Goal: Task Accomplishment & Management: Manage account settings

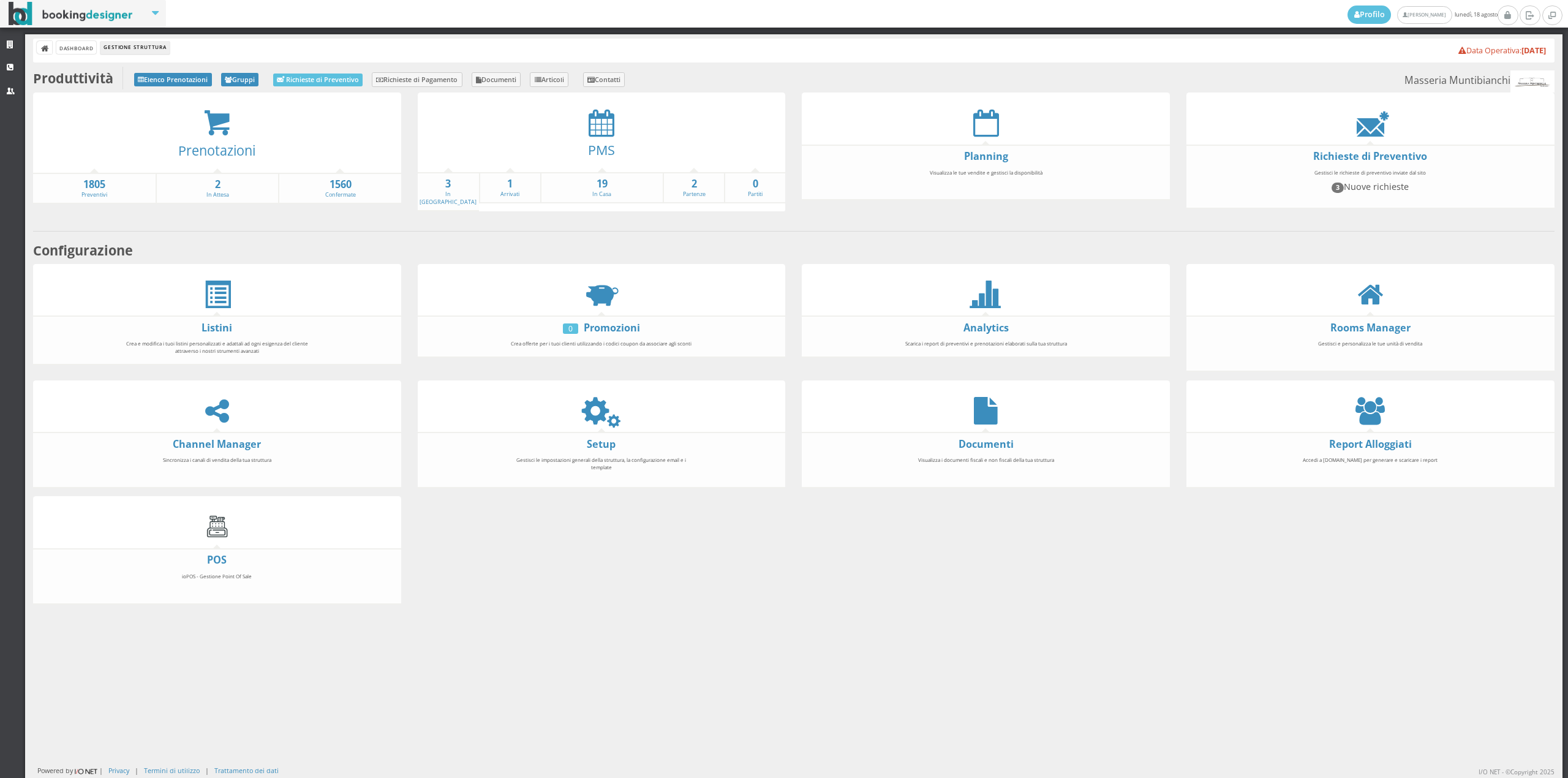
click at [598, 137] on div "PMS" at bounding box center [602, 154] width 368 height 35
click at [600, 148] on link "PMS" at bounding box center [601, 149] width 27 height 18
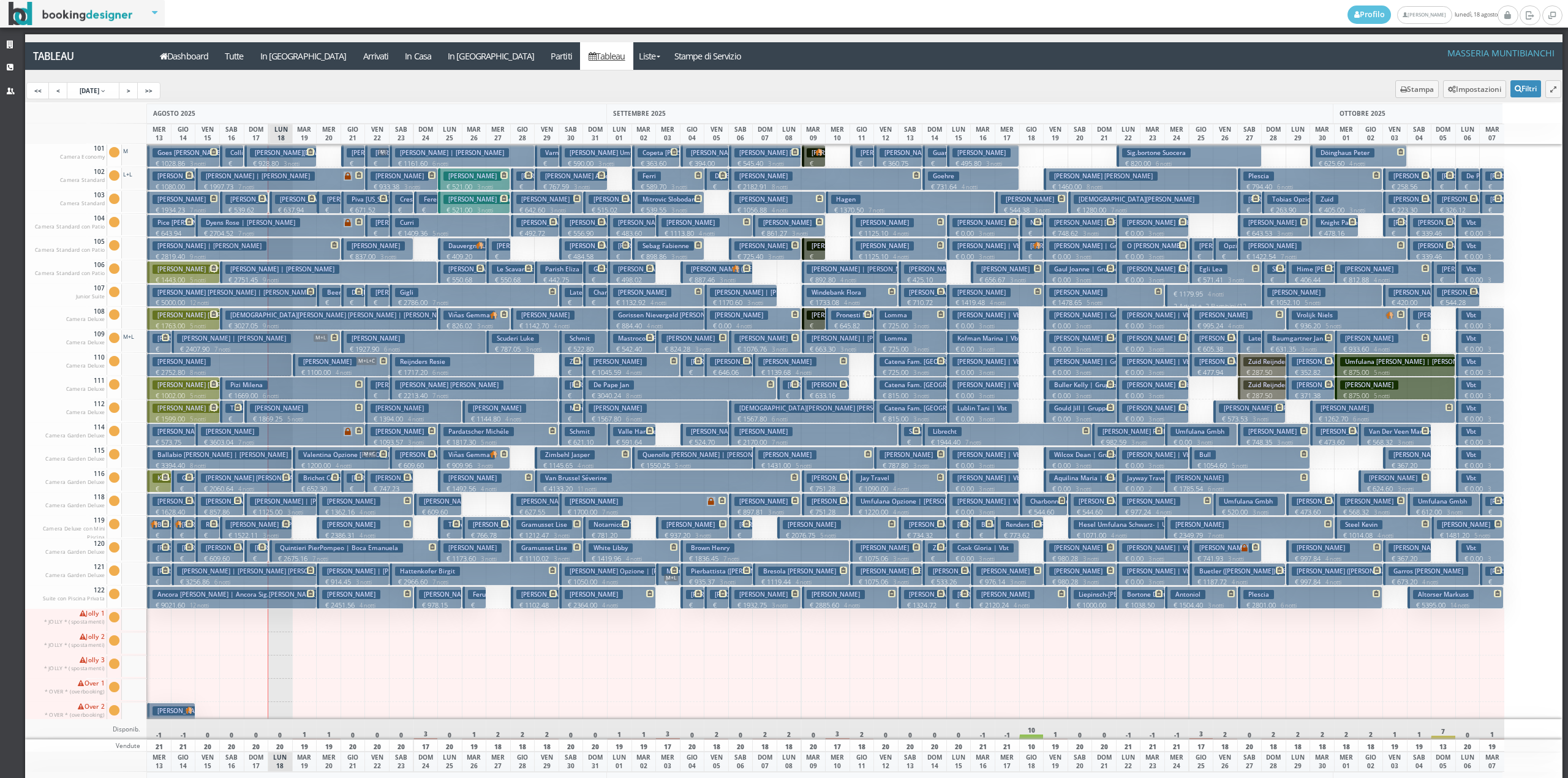
click at [273, 410] on h3 "Gianciotta Caterina Stefania" at bounding box center [279, 408] width 58 height 9
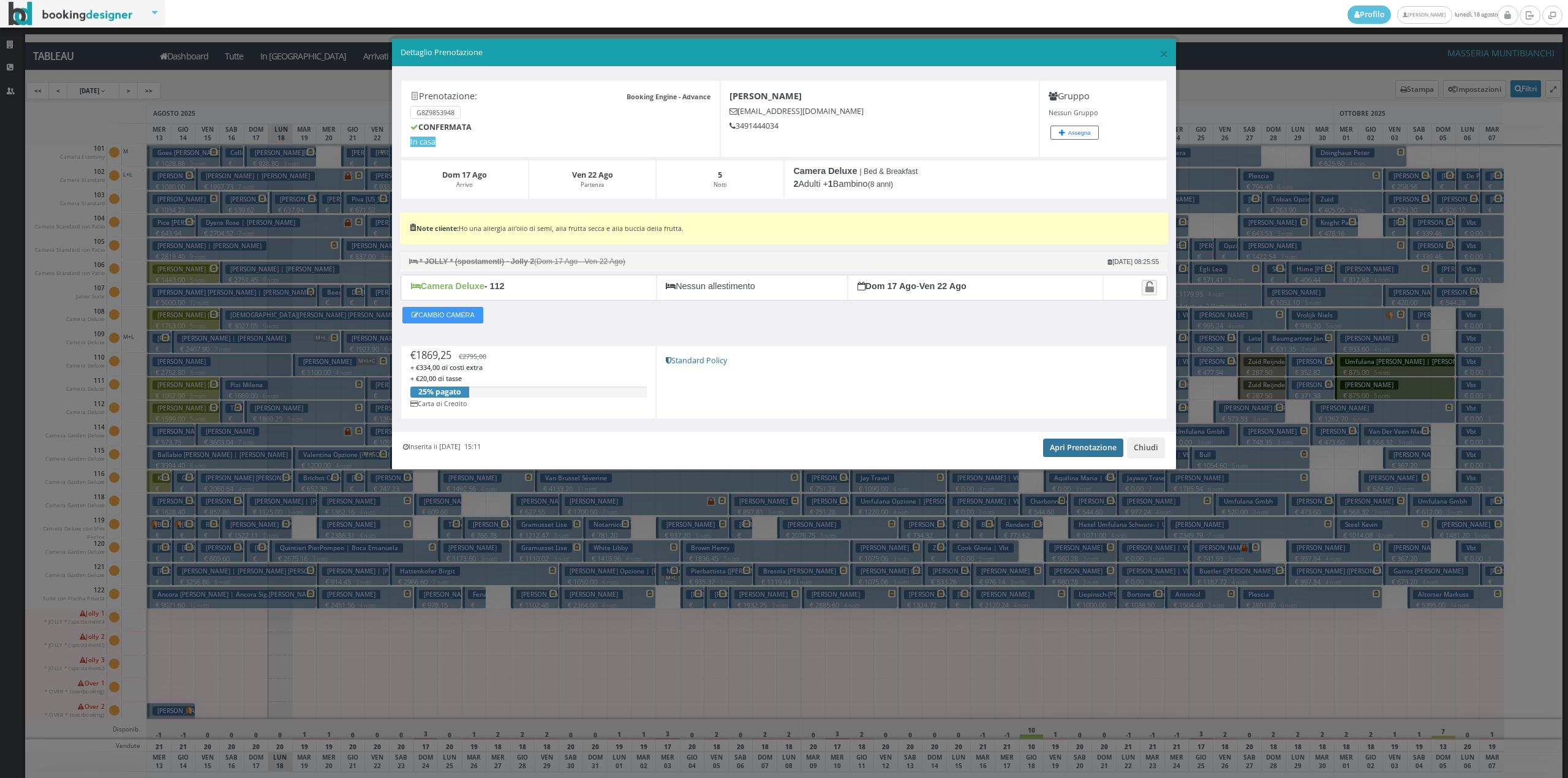
click at [1075, 444] on link "Apri Prenotazione" at bounding box center [1082, 447] width 80 height 18
click at [1149, 448] on button "Chiudi" at bounding box center [1146, 448] width 38 height 21
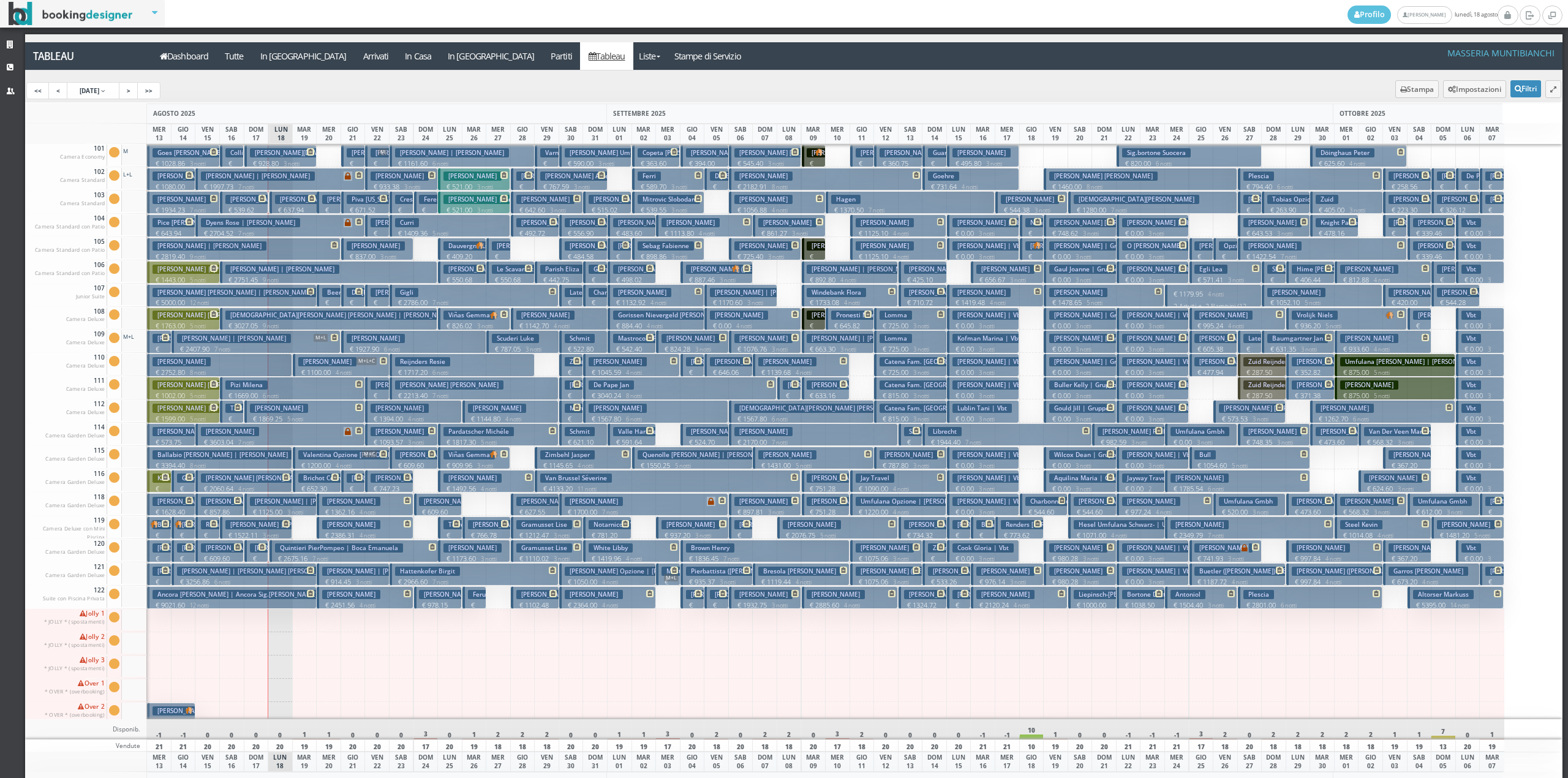
click at [258, 551] on icon at bounding box center [262, 547] width 8 height 8
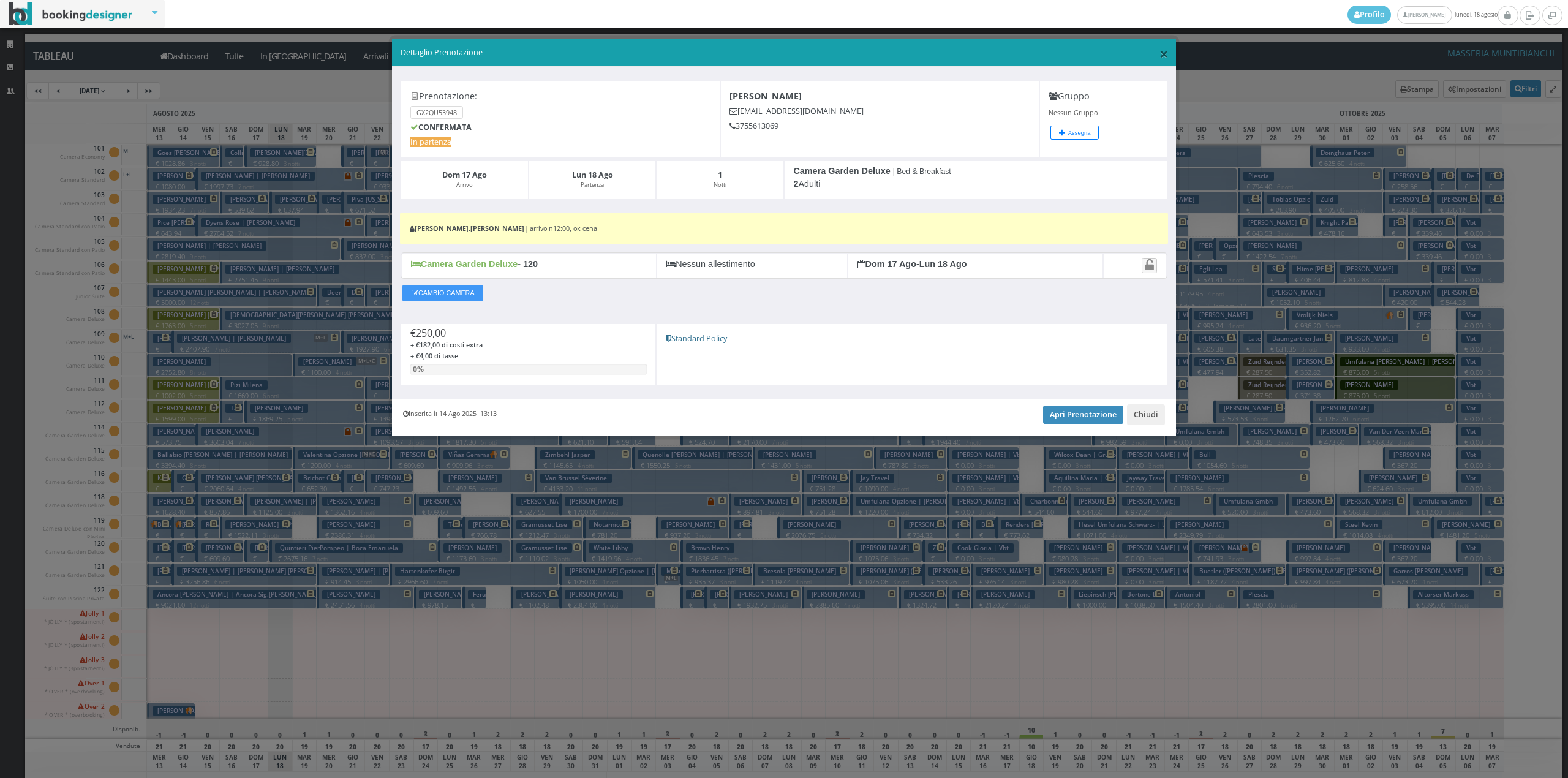
click at [1161, 52] on span "×" at bounding box center [1164, 53] width 9 height 21
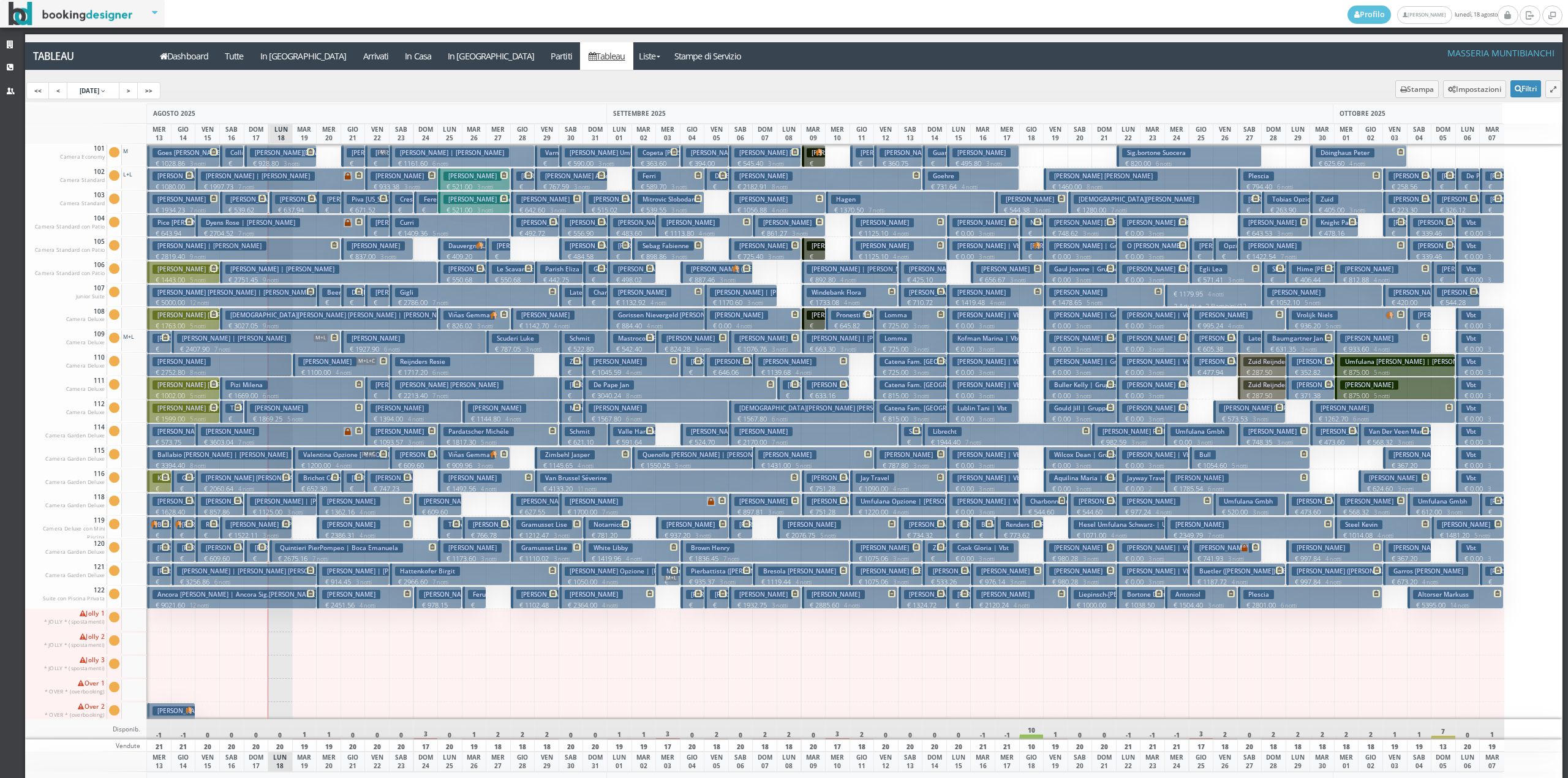
click at [405, 550] on button "Quintieri PierPompeo | Boca Emanuela € 2675.16 7 notti 2 Adulti" at bounding box center [354, 551] width 169 height 22
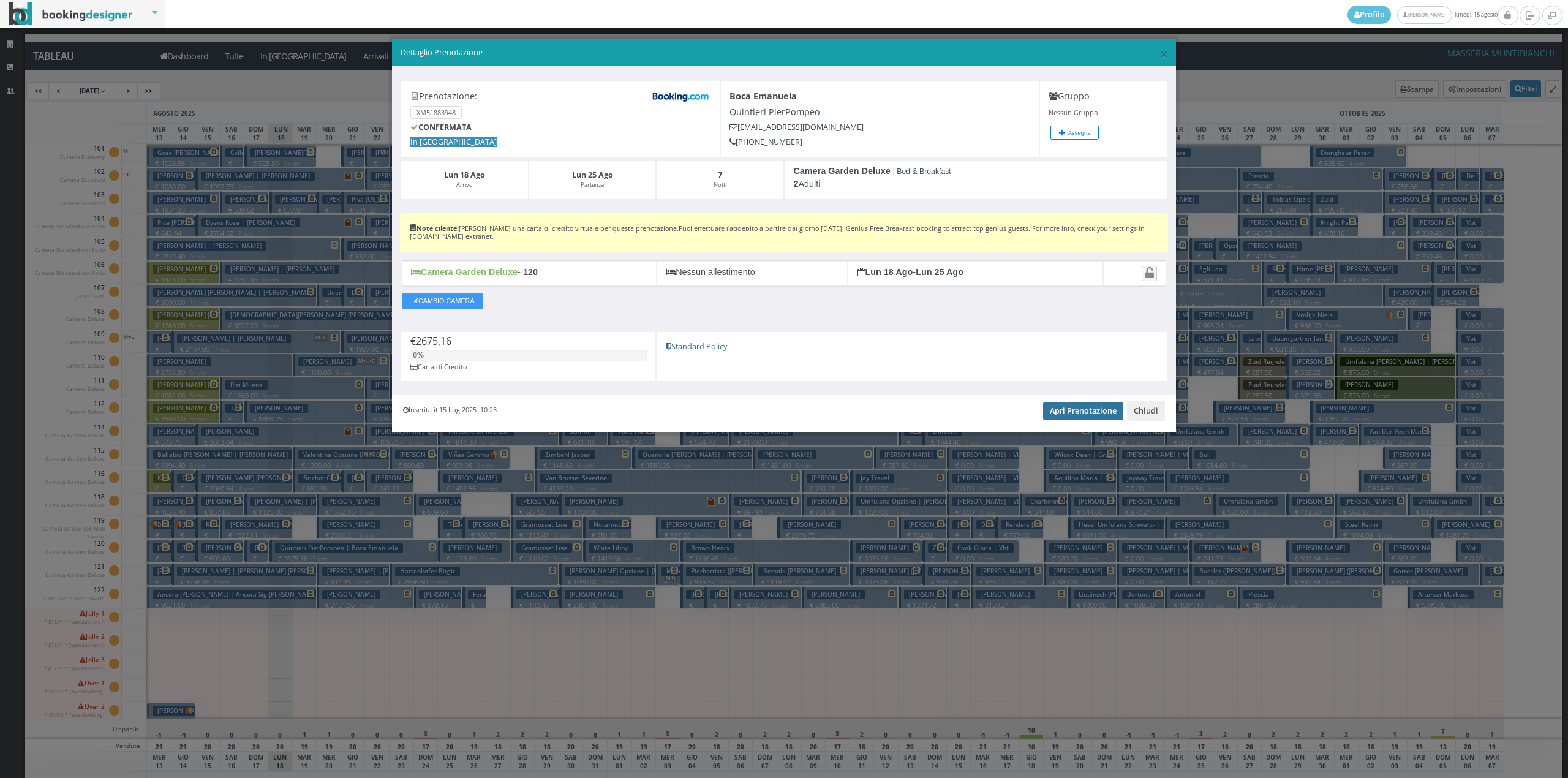
click at [1101, 414] on link "Apri Prenotazione" at bounding box center [1082, 410] width 80 height 18
click at [1145, 405] on button "Chiudi" at bounding box center [1146, 411] width 38 height 21
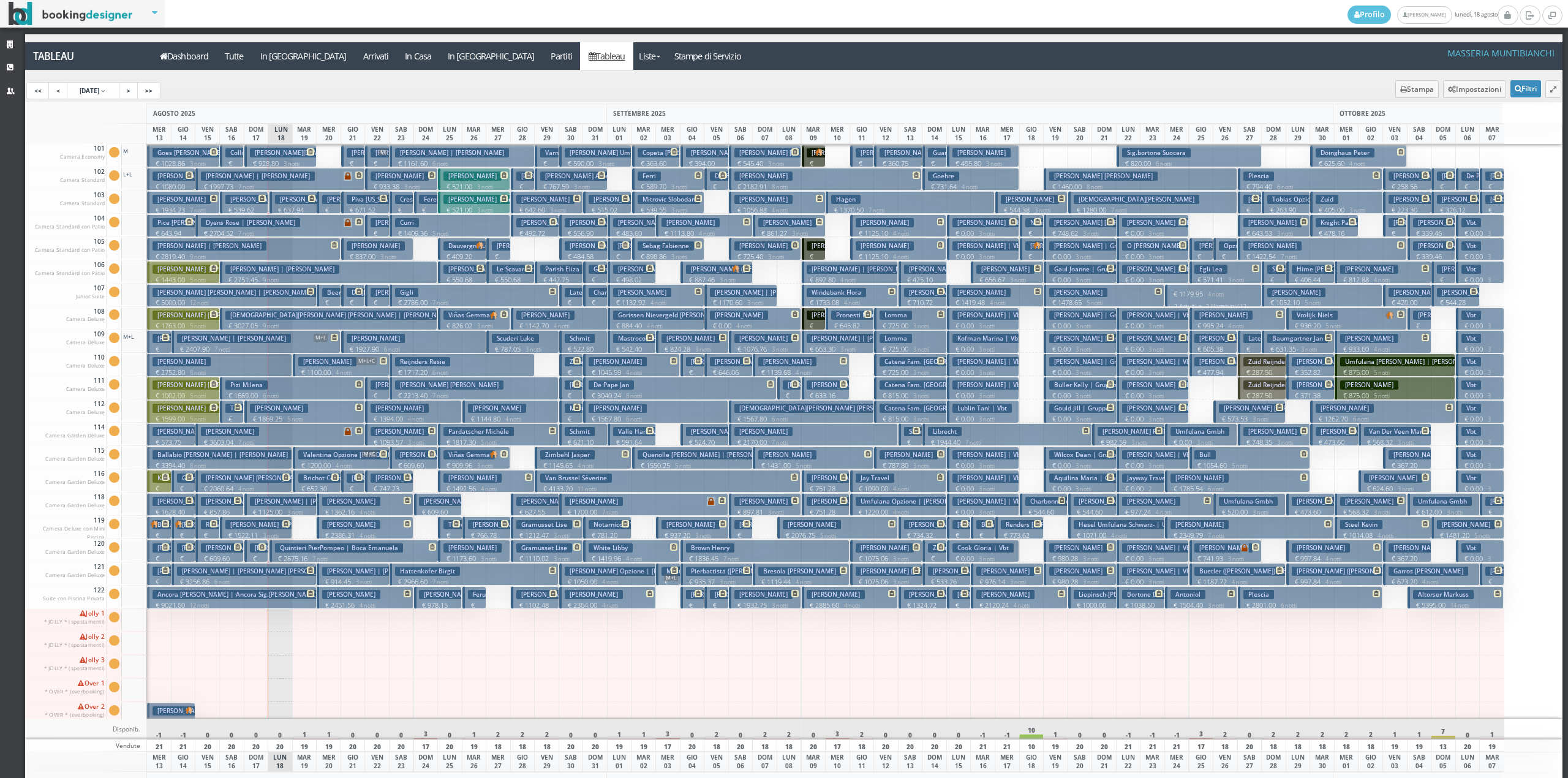
click at [260, 548] on icon at bounding box center [262, 547] width 8 height 8
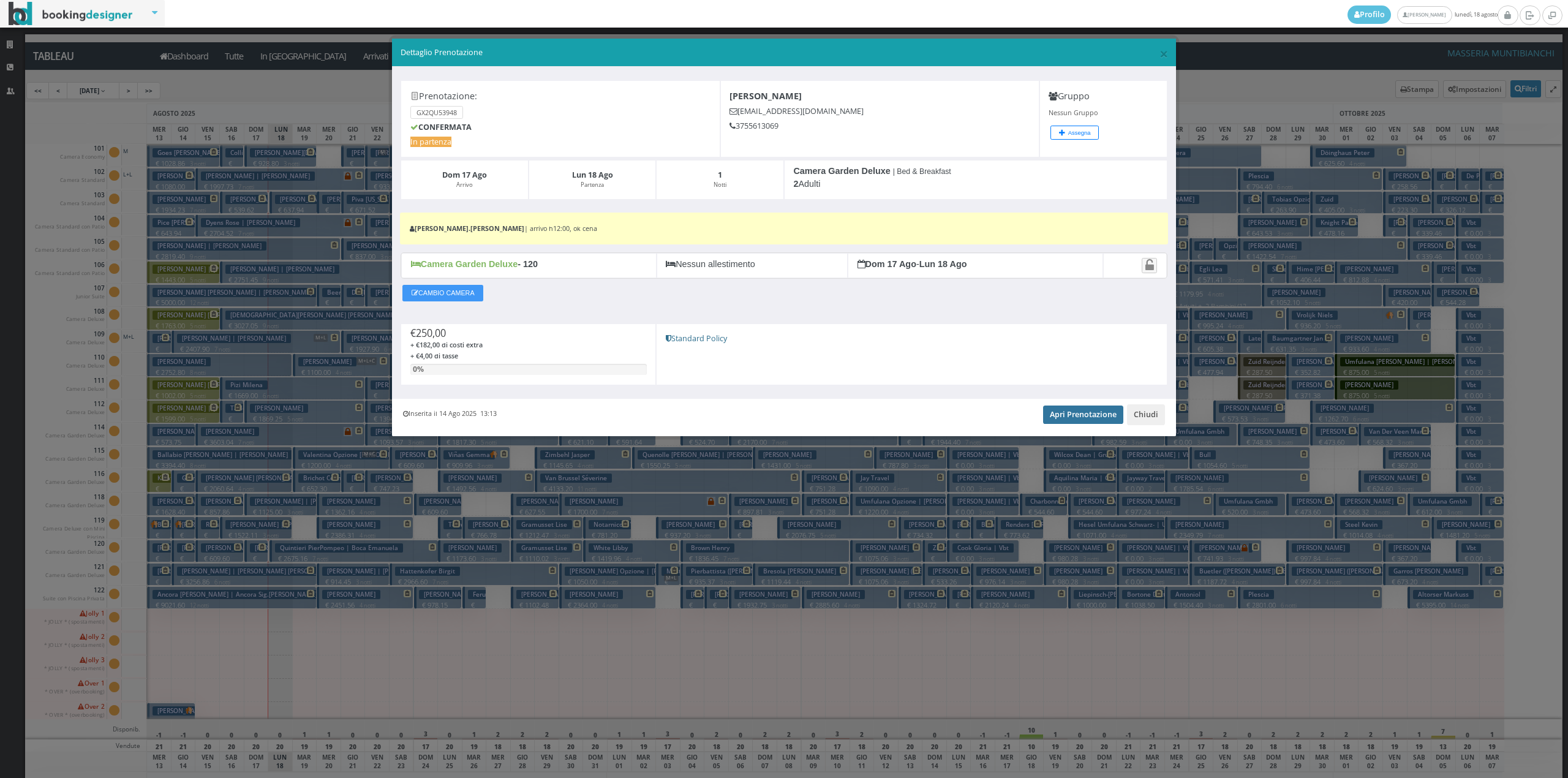
click at [1059, 416] on link "Apri Prenotazione" at bounding box center [1082, 414] width 80 height 18
click at [1135, 422] on button "Chiudi" at bounding box center [1146, 415] width 38 height 21
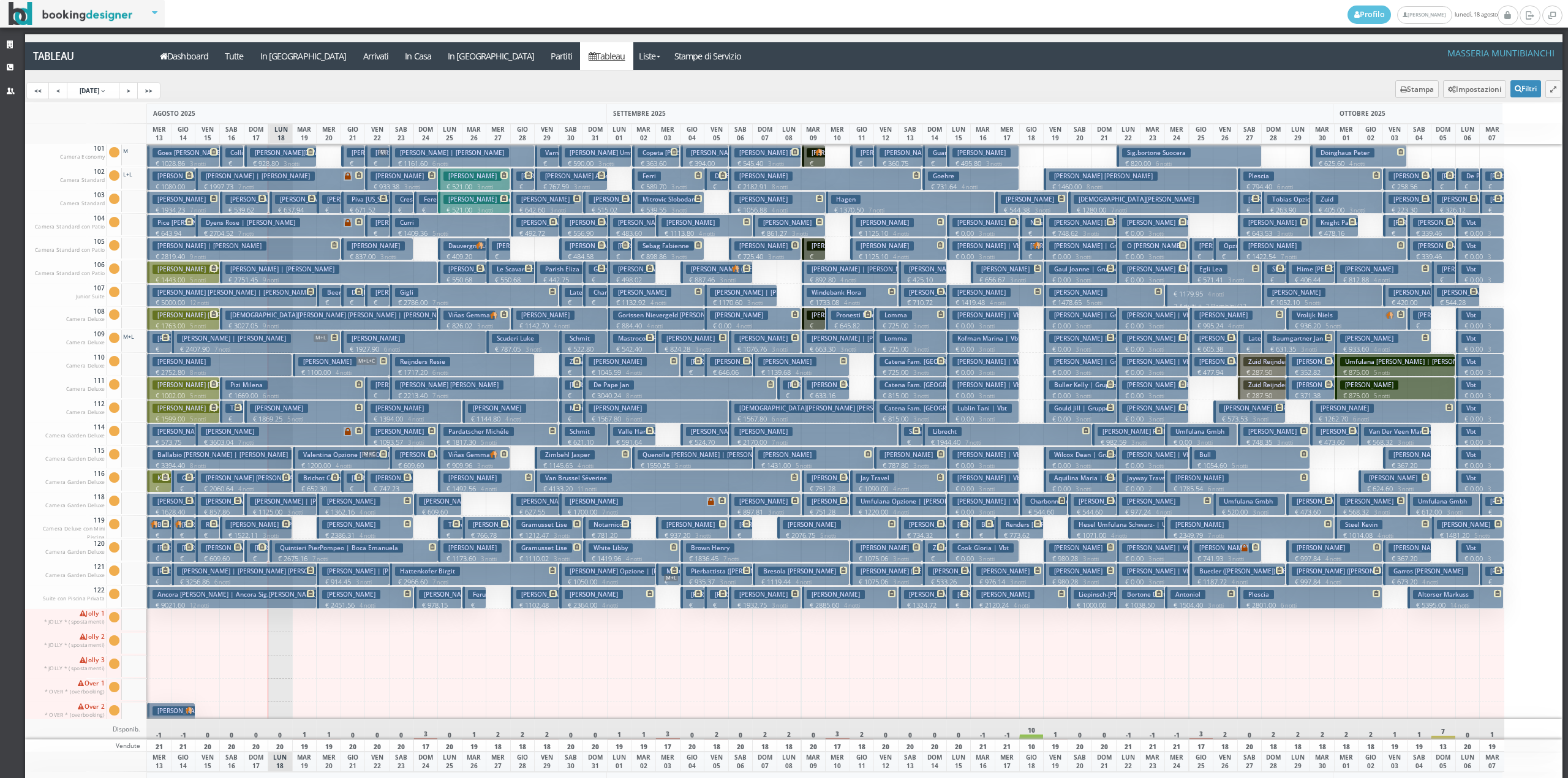
click at [280, 198] on h3 "Pankratz Julian" at bounding box center [304, 199] width 58 height 9
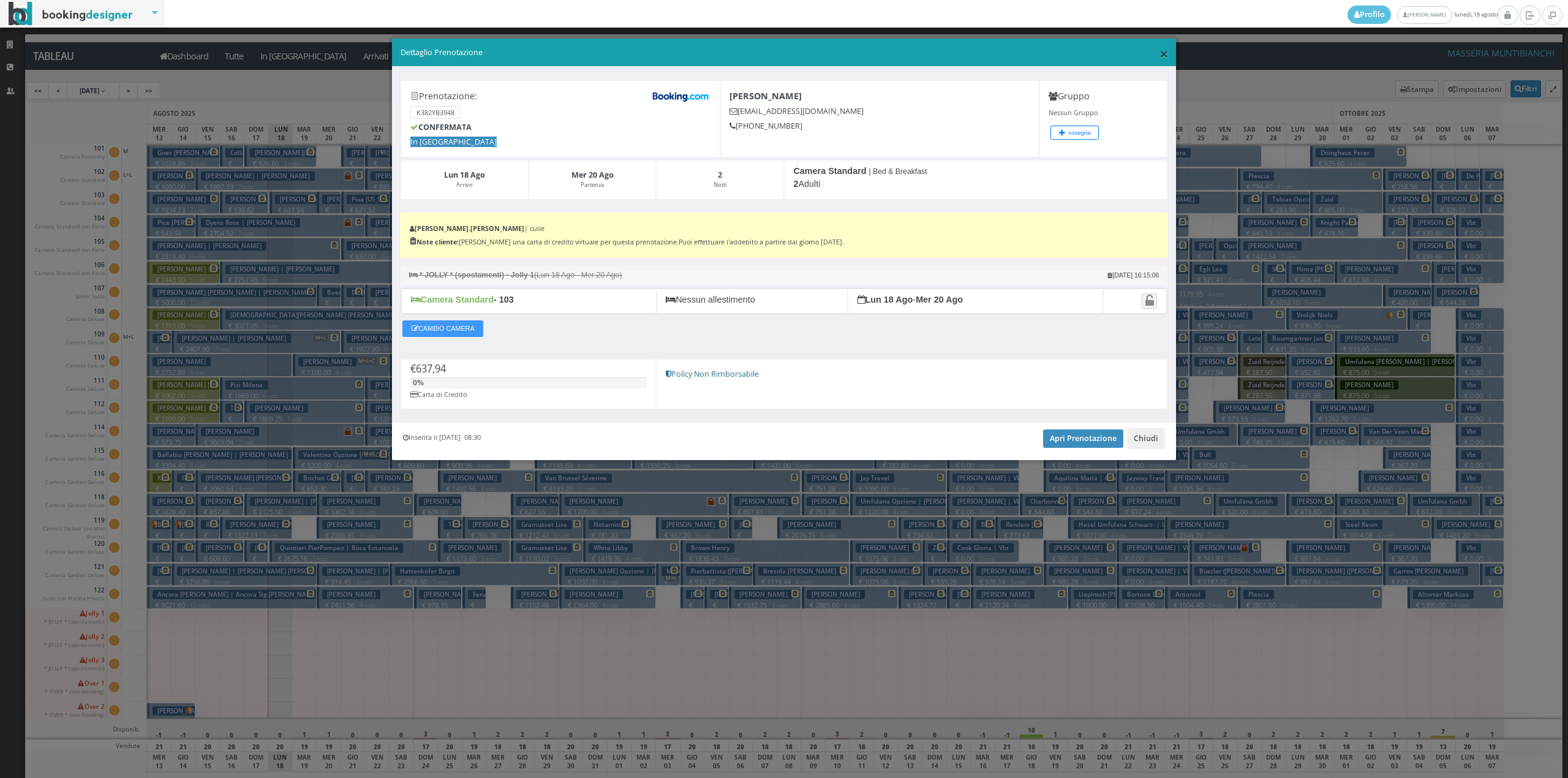
click at [1164, 43] on span "×" at bounding box center [1164, 53] width 9 height 21
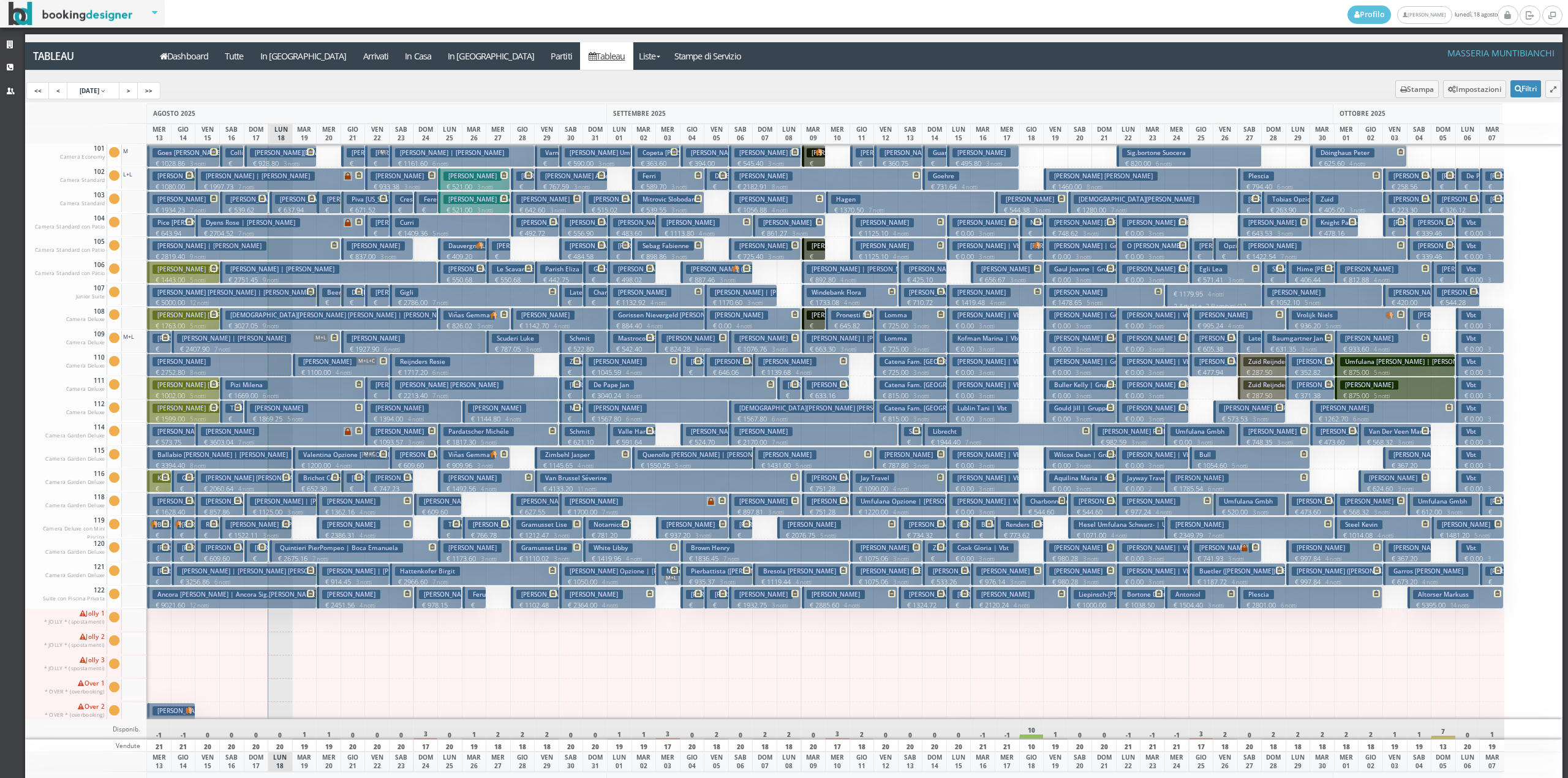
click at [284, 207] on p "€ 637.94 2 notti" at bounding box center [294, 215] width 39 height 19
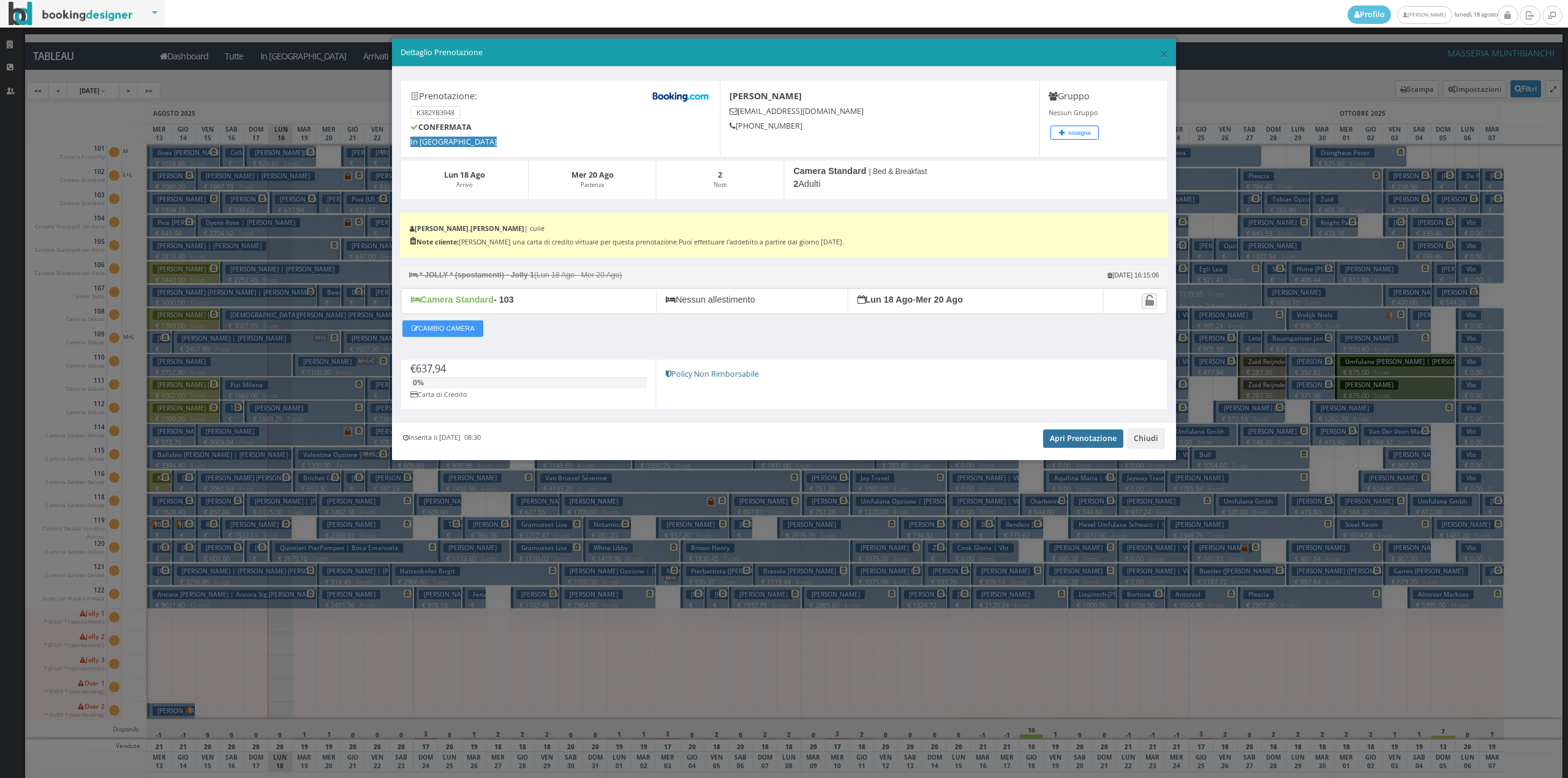
click at [1098, 434] on link "Apri Prenotazione" at bounding box center [1082, 438] width 80 height 18
click at [1144, 439] on button "Chiudi" at bounding box center [1146, 439] width 38 height 21
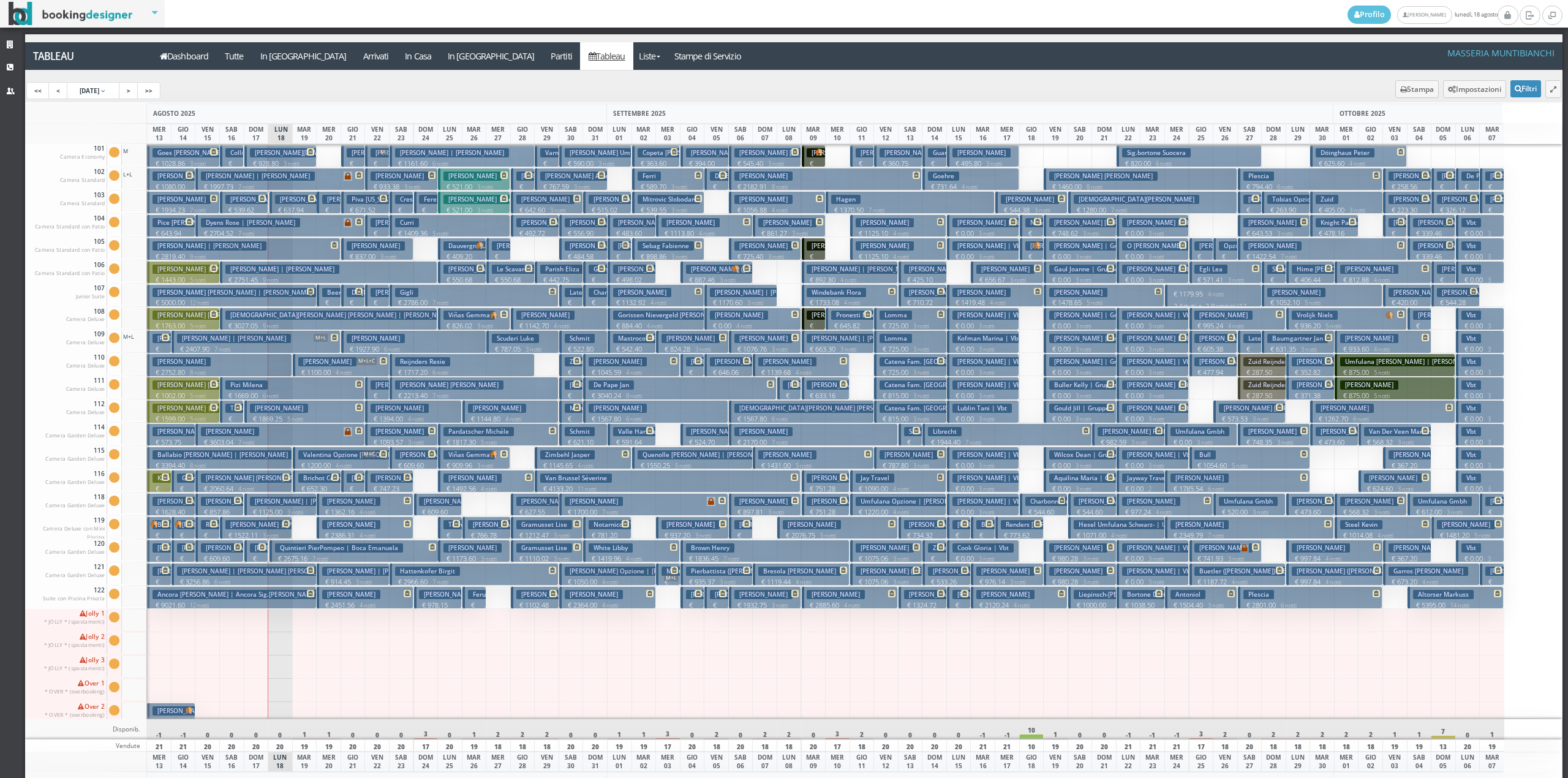
click at [258, 204] on h3 "Niedermaier Thomas Korbinian | Niedermaier Thomas" at bounding box center [282, 199] width 114 height 9
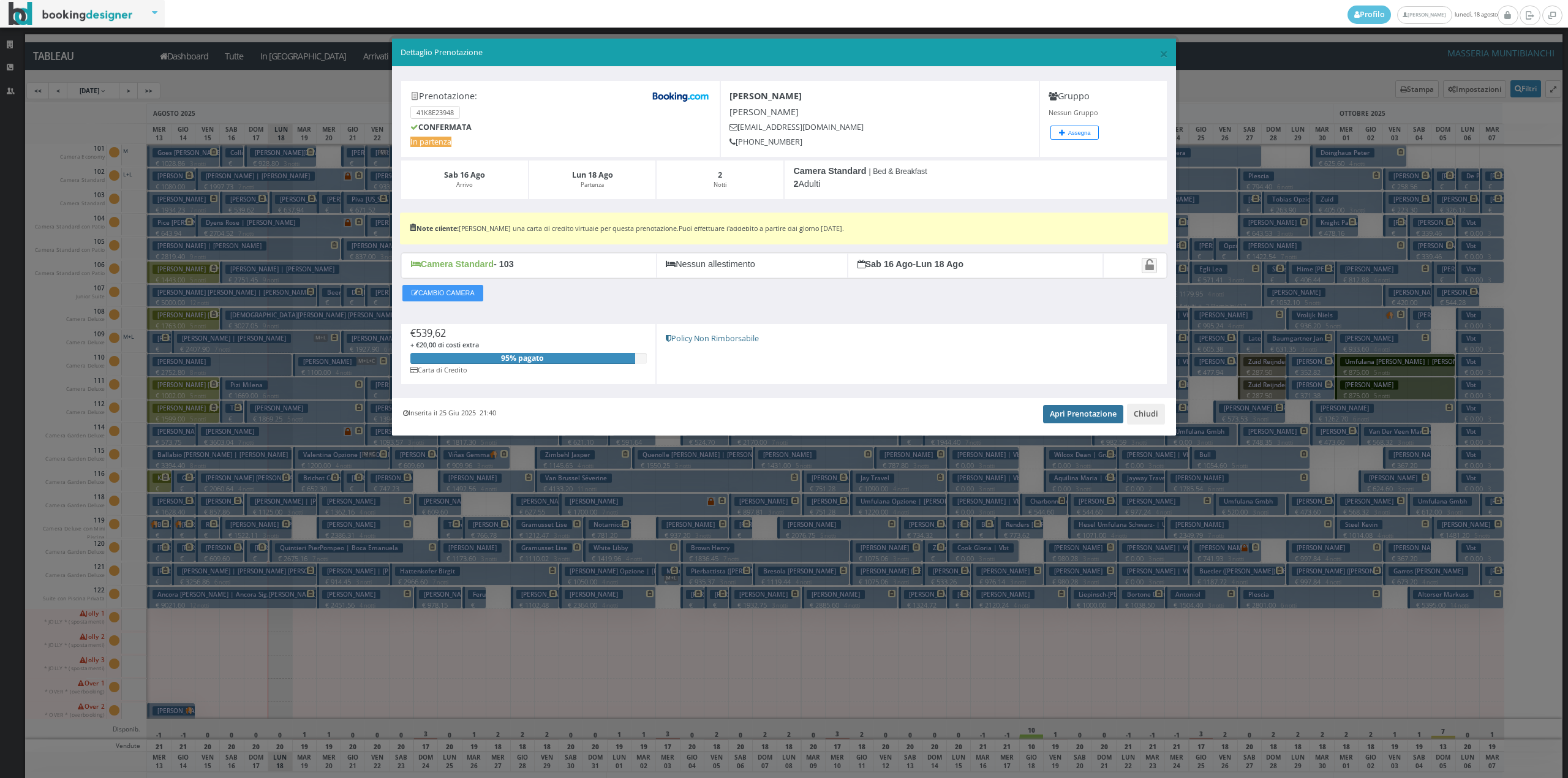
click at [1054, 420] on link "Apri Prenotazione" at bounding box center [1082, 414] width 80 height 18
click at [1150, 410] on button "Chiudi" at bounding box center [1146, 414] width 38 height 21
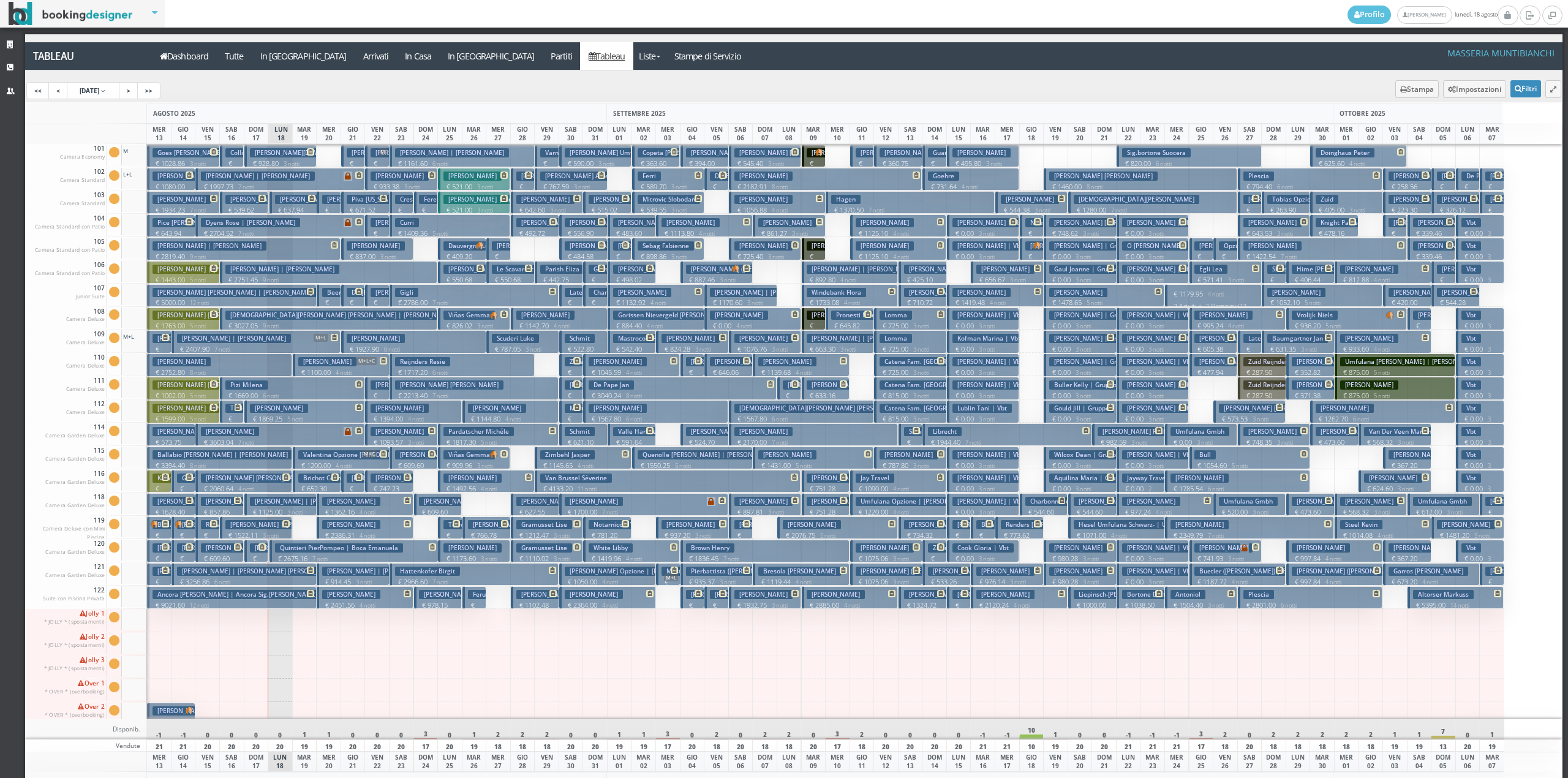
click at [260, 554] on button "Tangorra € 250.00 1 notti 2 Adulti" at bounding box center [257, 551] width 24 height 22
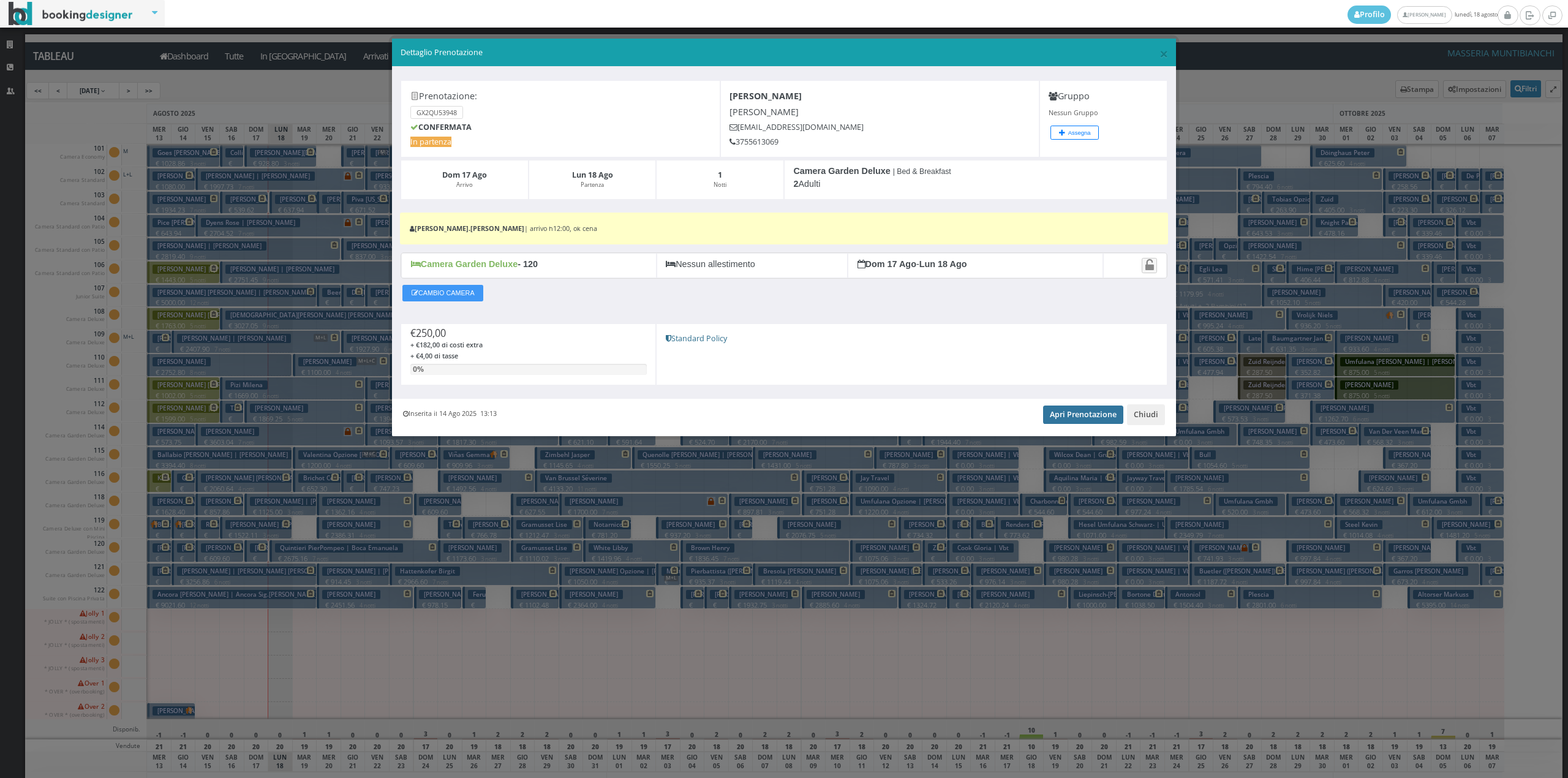
click at [1067, 422] on link "Apri Prenotazione" at bounding box center [1082, 414] width 80 height 18
click at [1147, 416] on button "Chiudi" at bounding box center [1146, 415] width 38 height 21
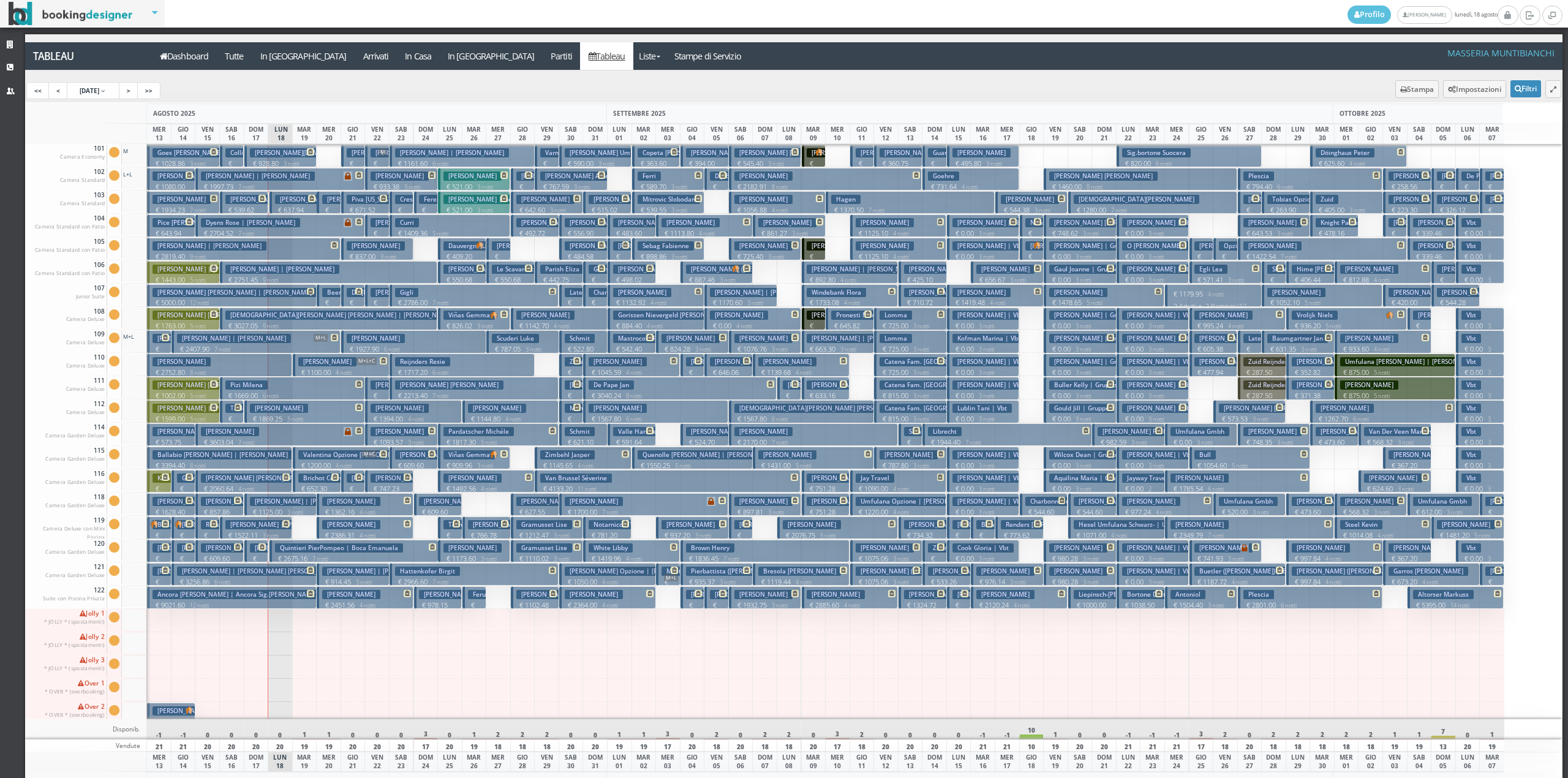
click at [236, 204] on h3 "Niedermaier Thomas Korbinian | Niedermaier Thomas" at bounding box center [282, 199] width 114 height 9
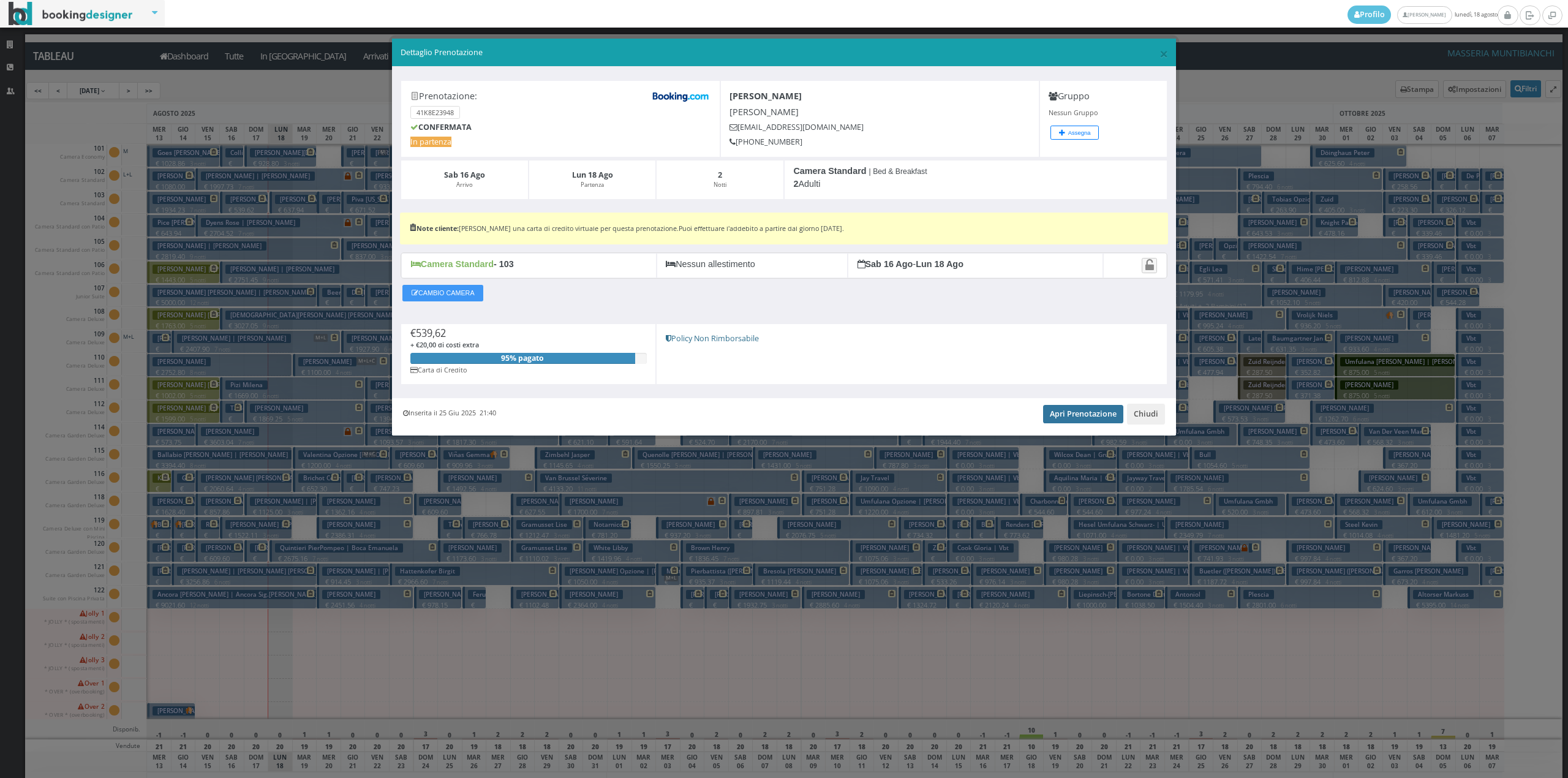
click at [1083, 410] on link "Apri Prenotazione" at bounding box center [1082, 414] width 80 height 18
click at [1150, 425] on button "Chiudi" at bounding box center [1146, 414] width 38 height 21
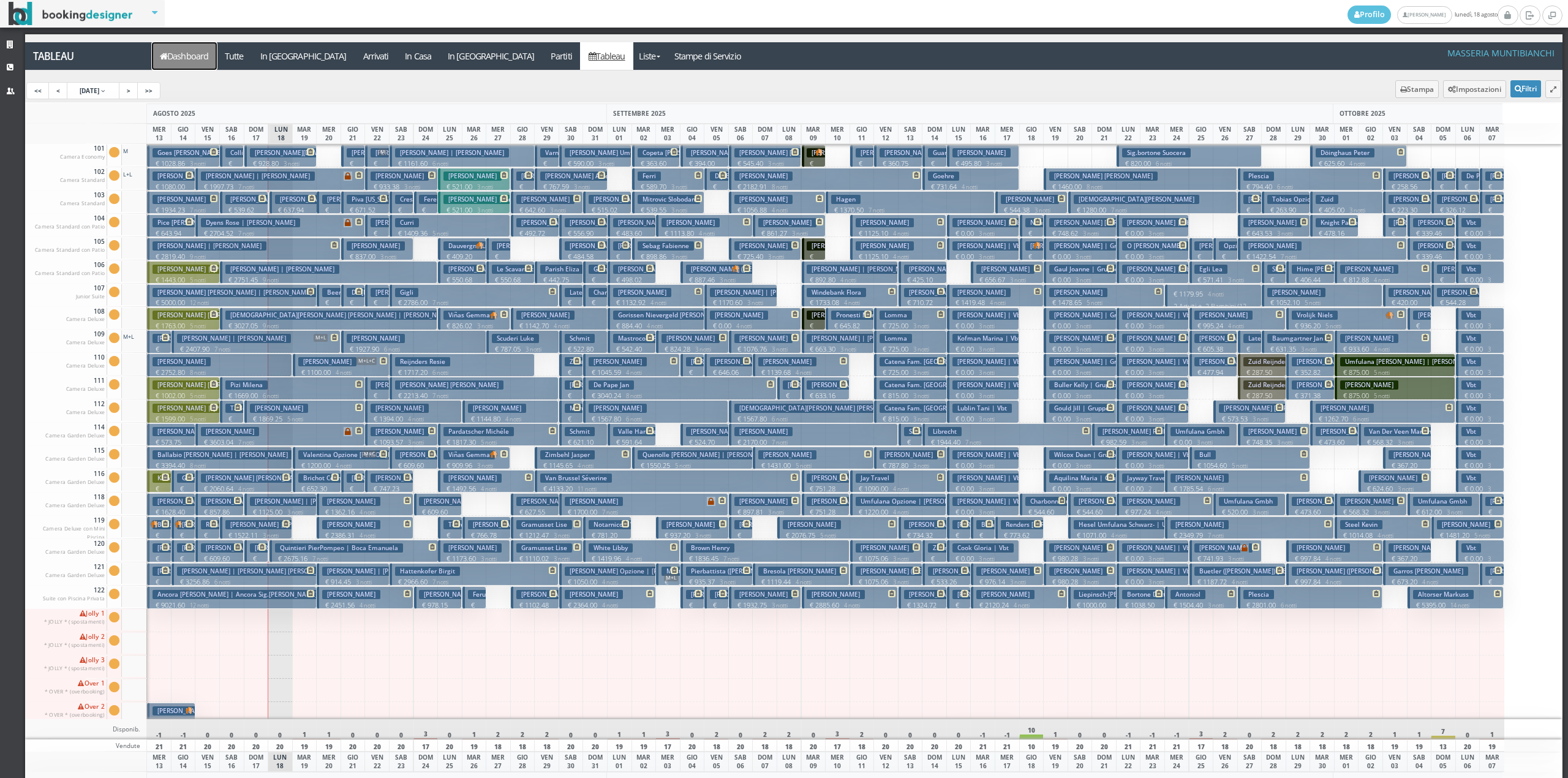
click at [187, 48] on link "Dashboard" at bounding box center [185, 56] width 65 height 27
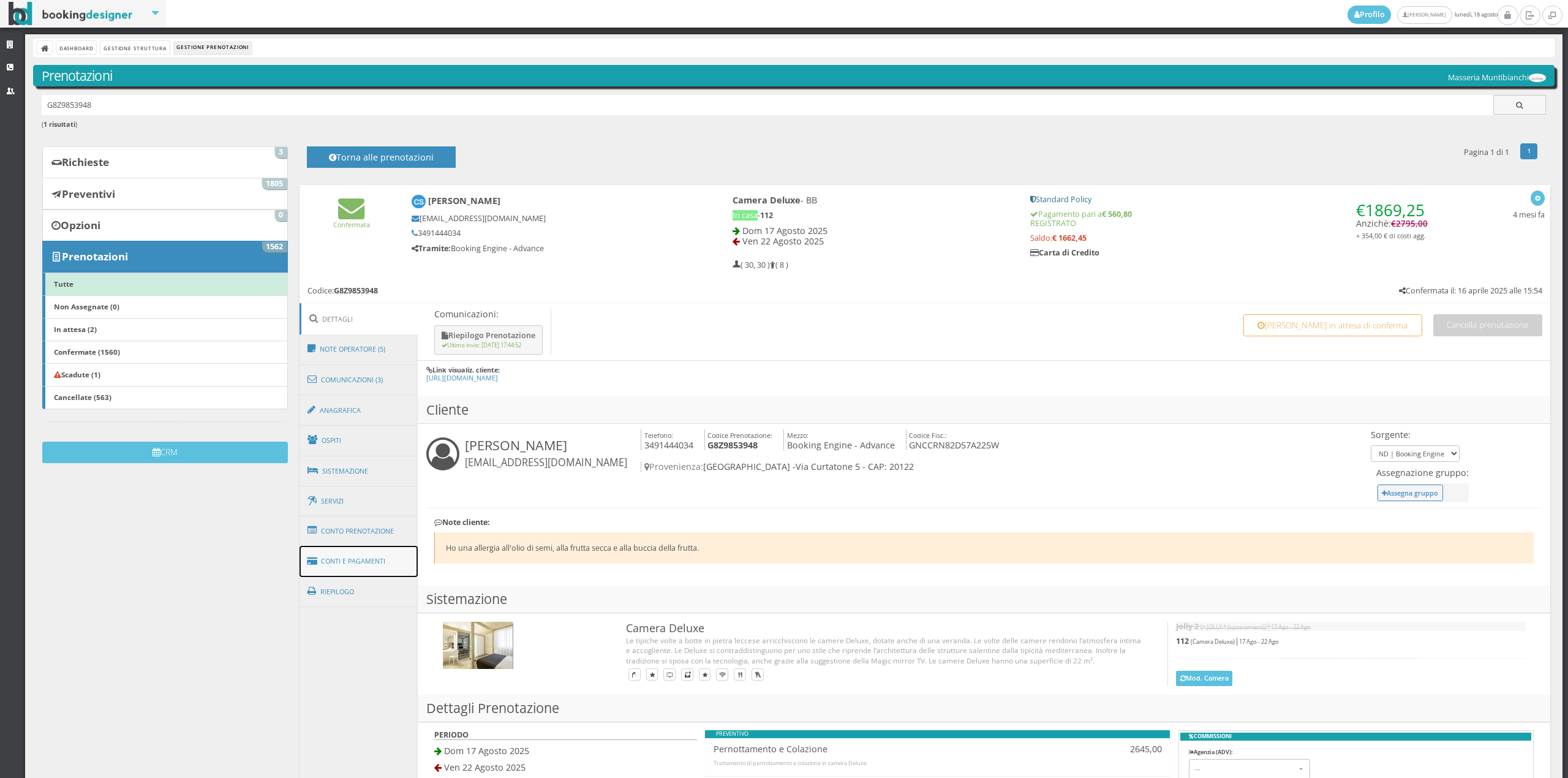
click at [349, 560] on link "Conti e Pagamenti" at bounding box center [359, 562] width 118 height 31
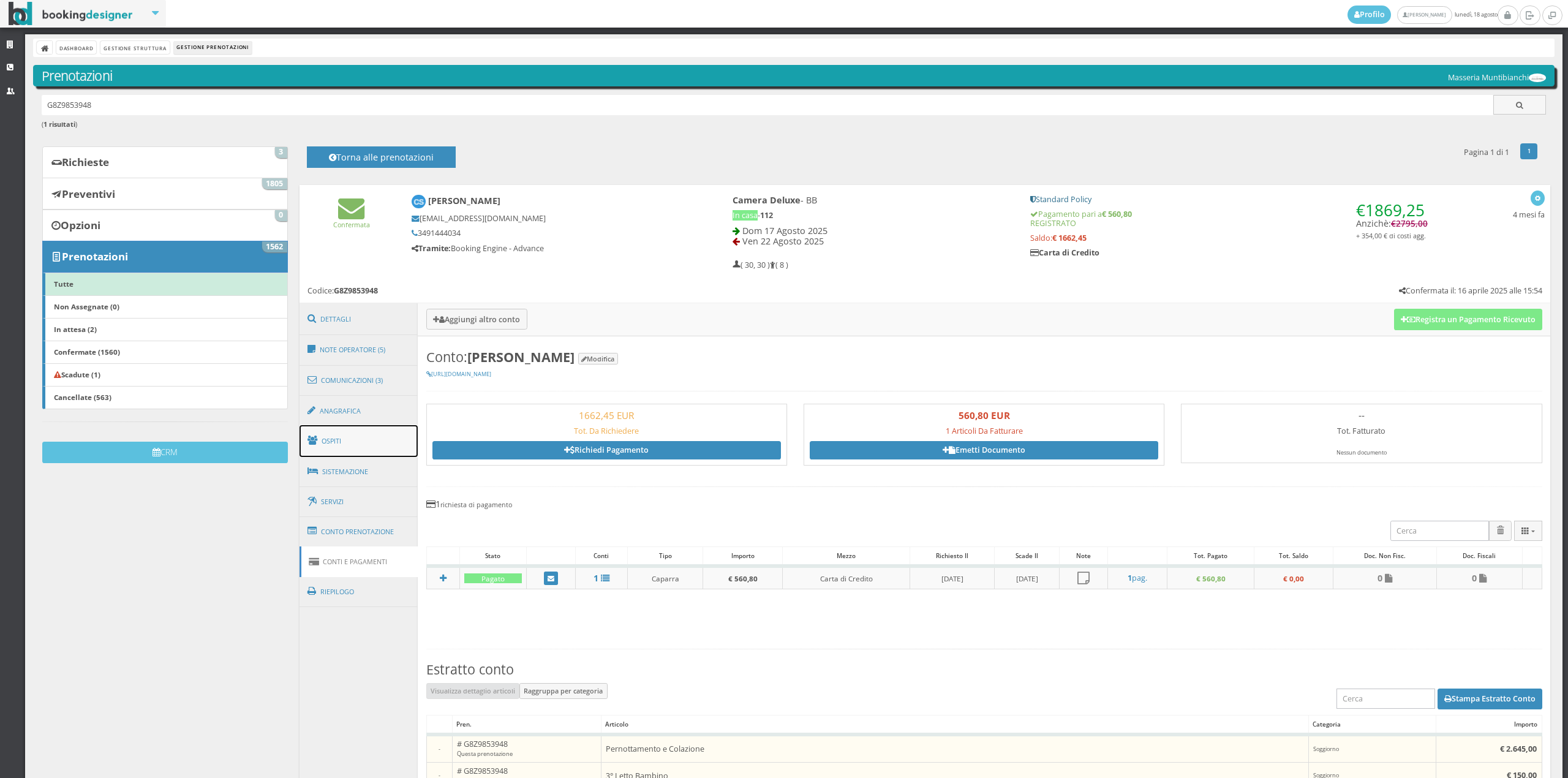
click at [348, 440] on link "Ospiti" at bounding box center [359, 441] width 118 height 32
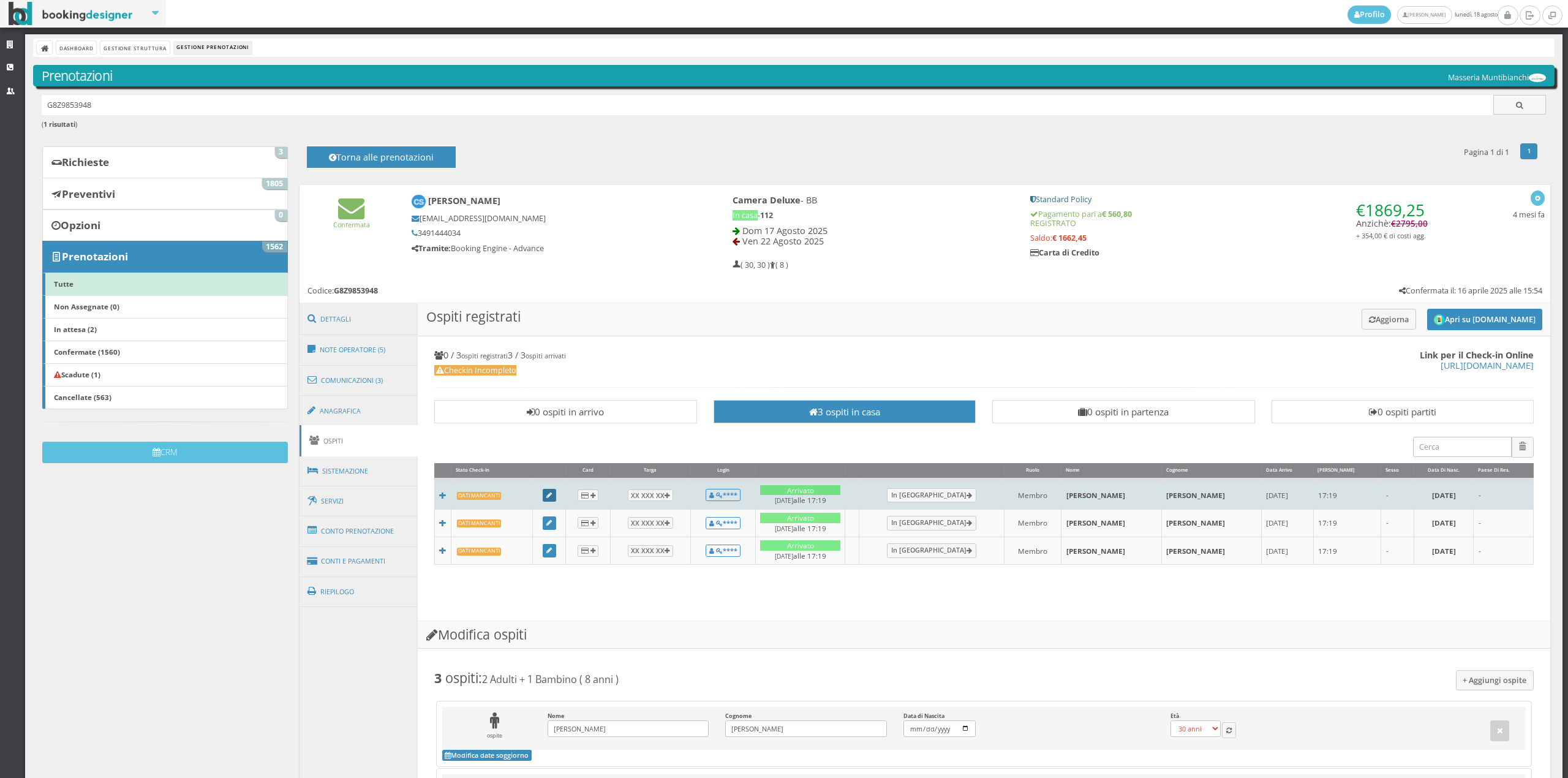
click at [550, 491] on link at bounding box center [549, 496] width 14 height 14
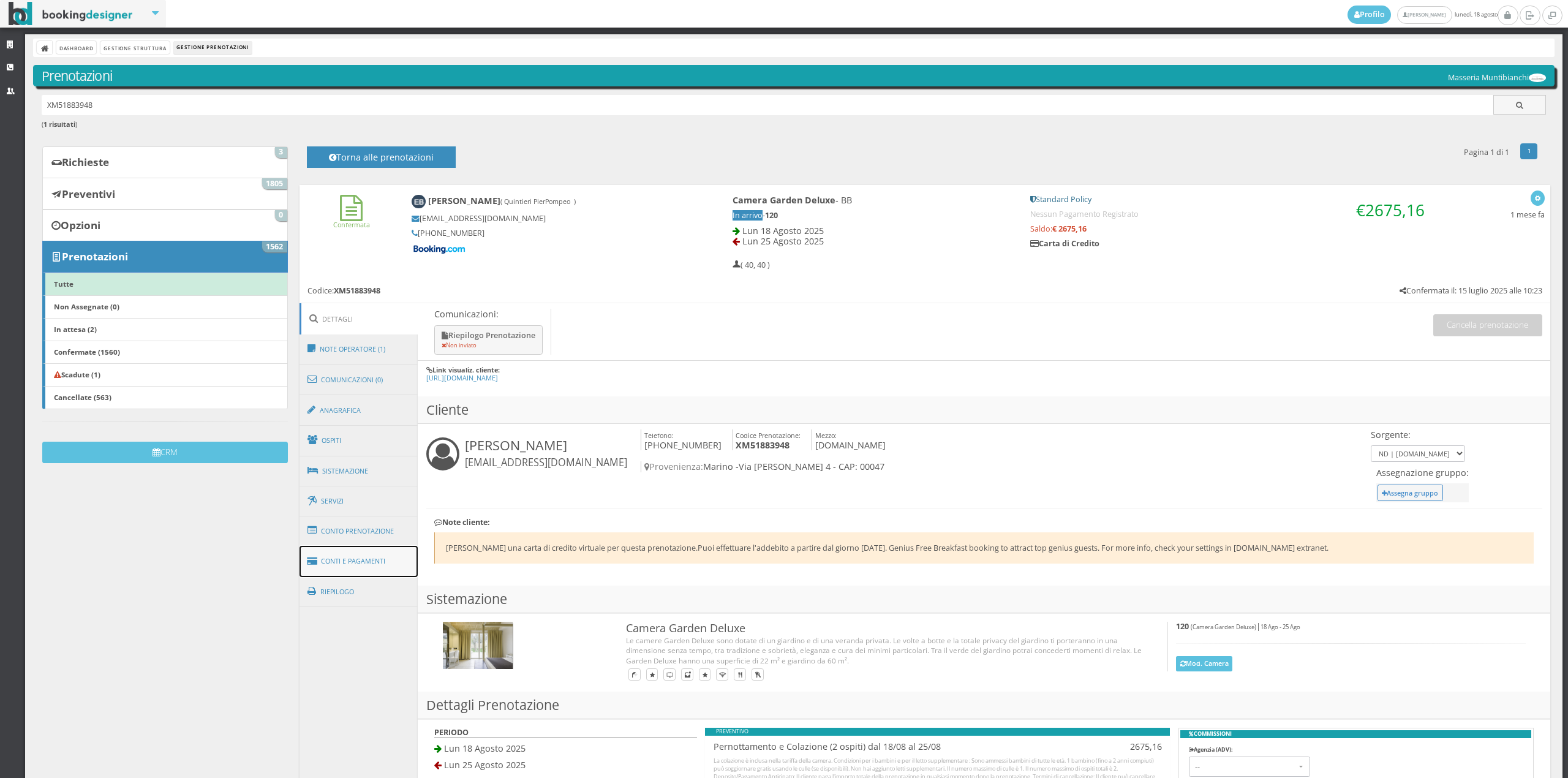
click at [310, 560] on icon at bounding box center [314, 561] width 14 height 20
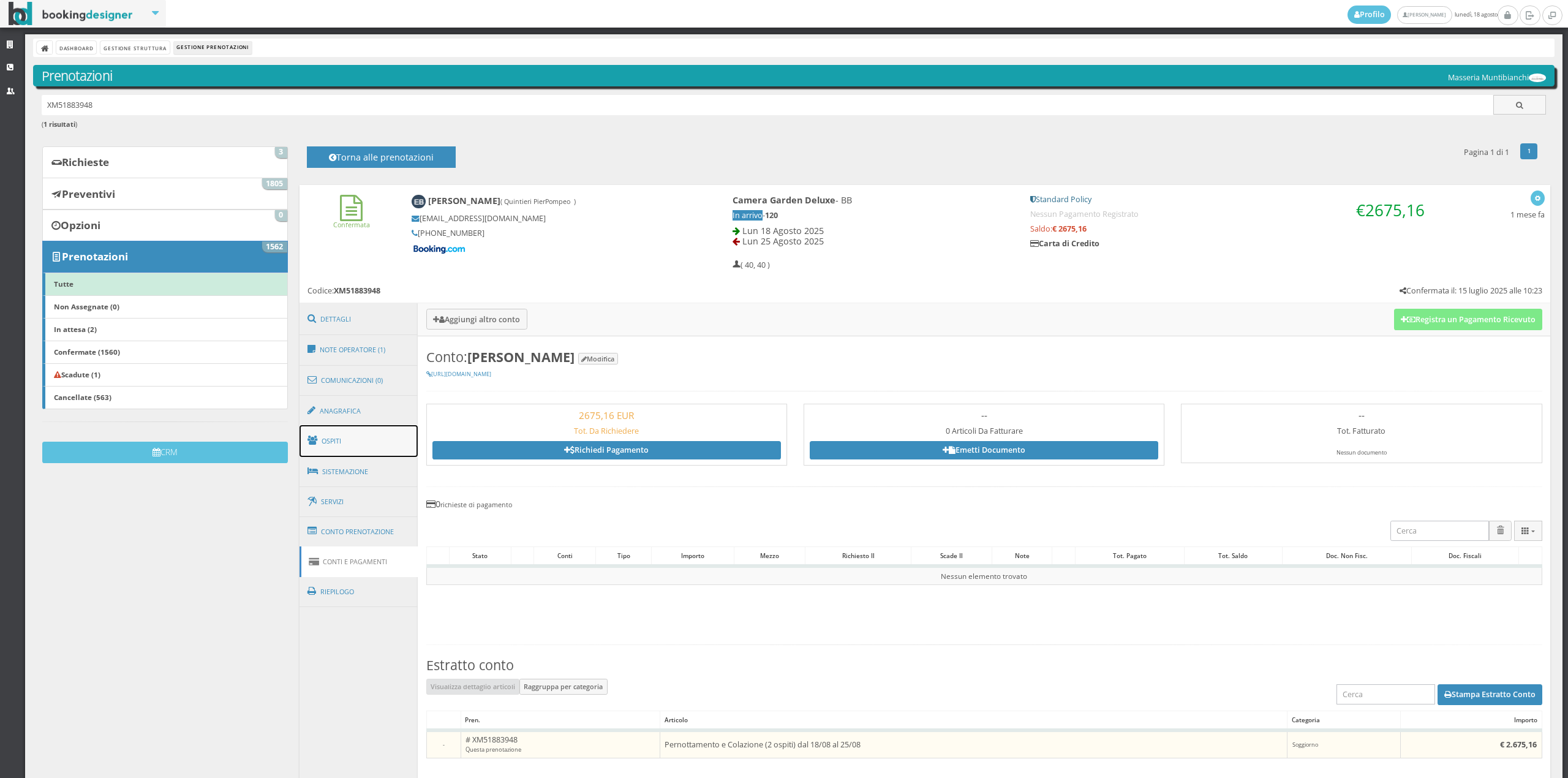
click at [322, 447] on link "Ospiti" at bounding box center [359, 441] width 118 height 32
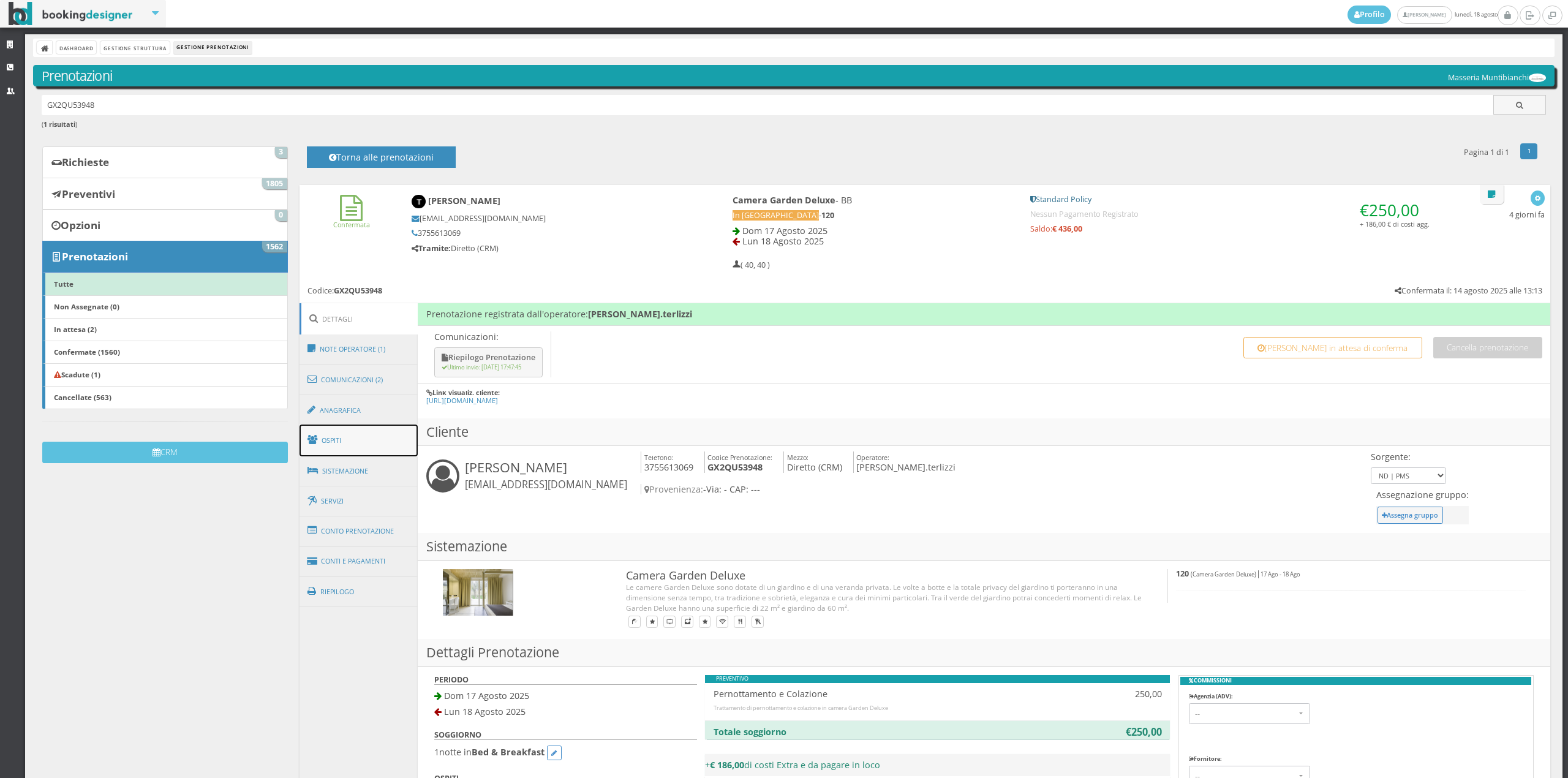
click at [337, 447] on link "Ospiti" at bounding box center [359, 441] width 118 height 32
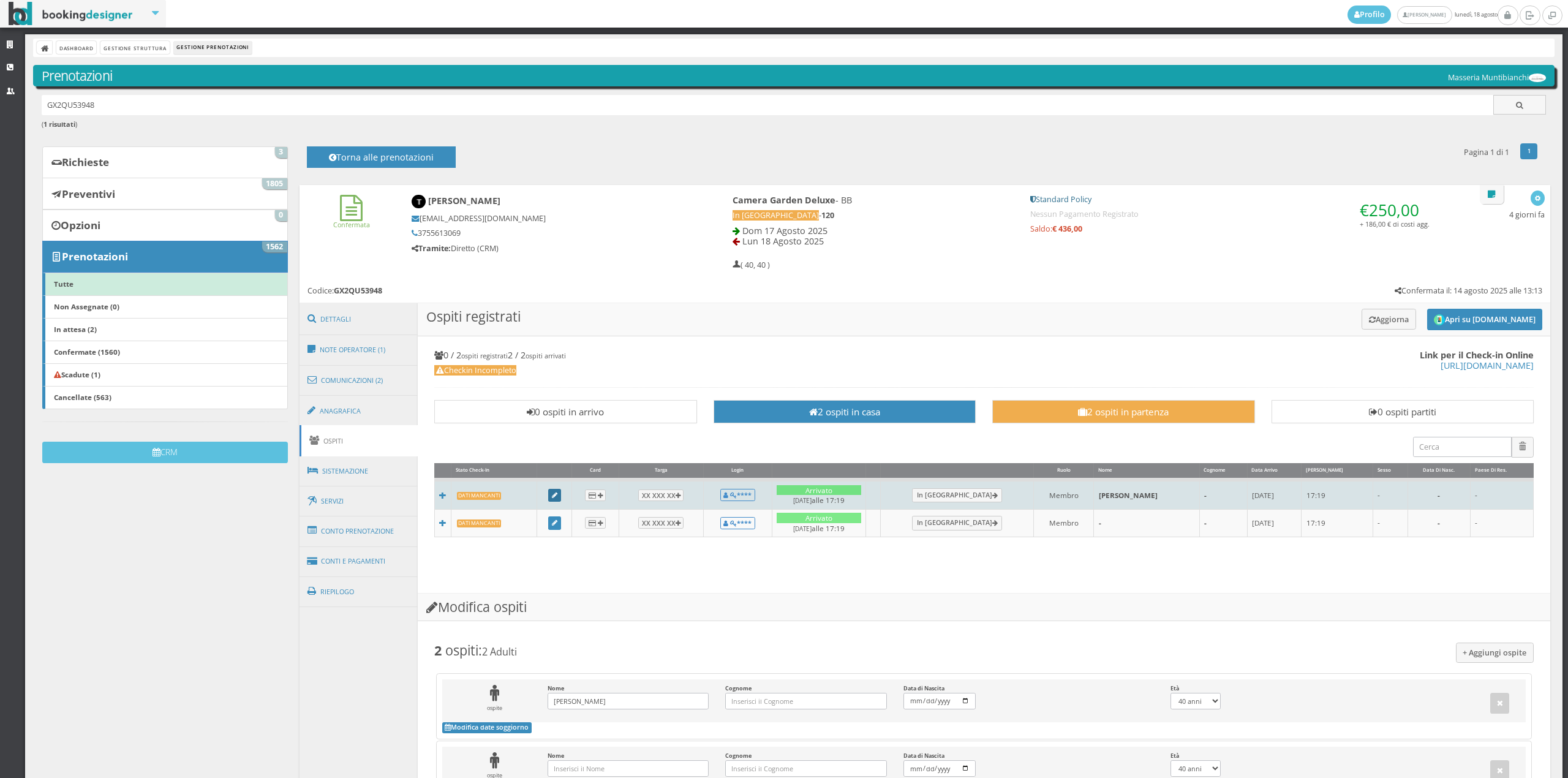
click at [557, 498] on icon at bounding box center [554, 496] width 5 height 7
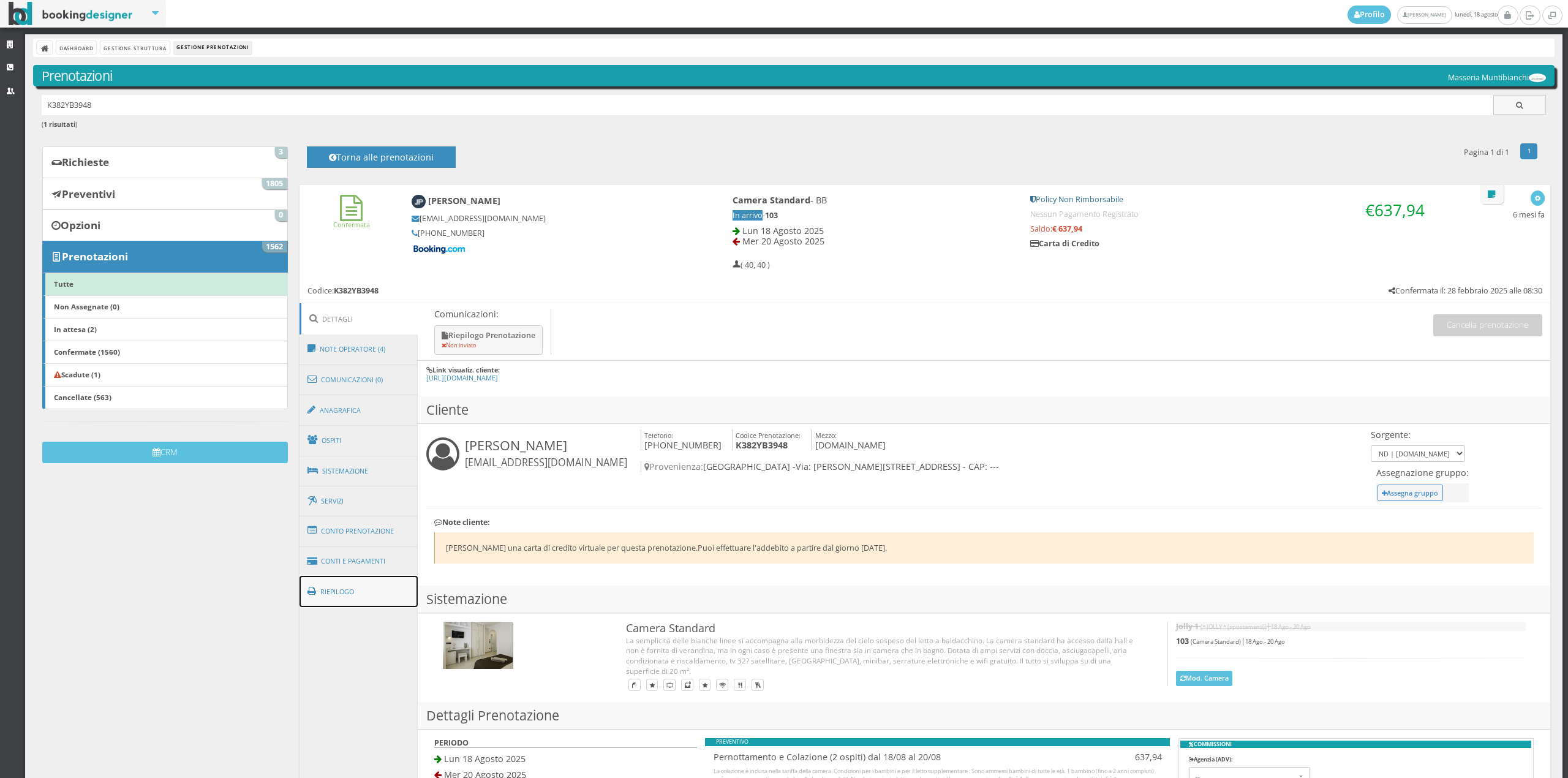
click at [349, 581] on link "Riepilogo" at bounding box center [359, 592] width 118 height 32
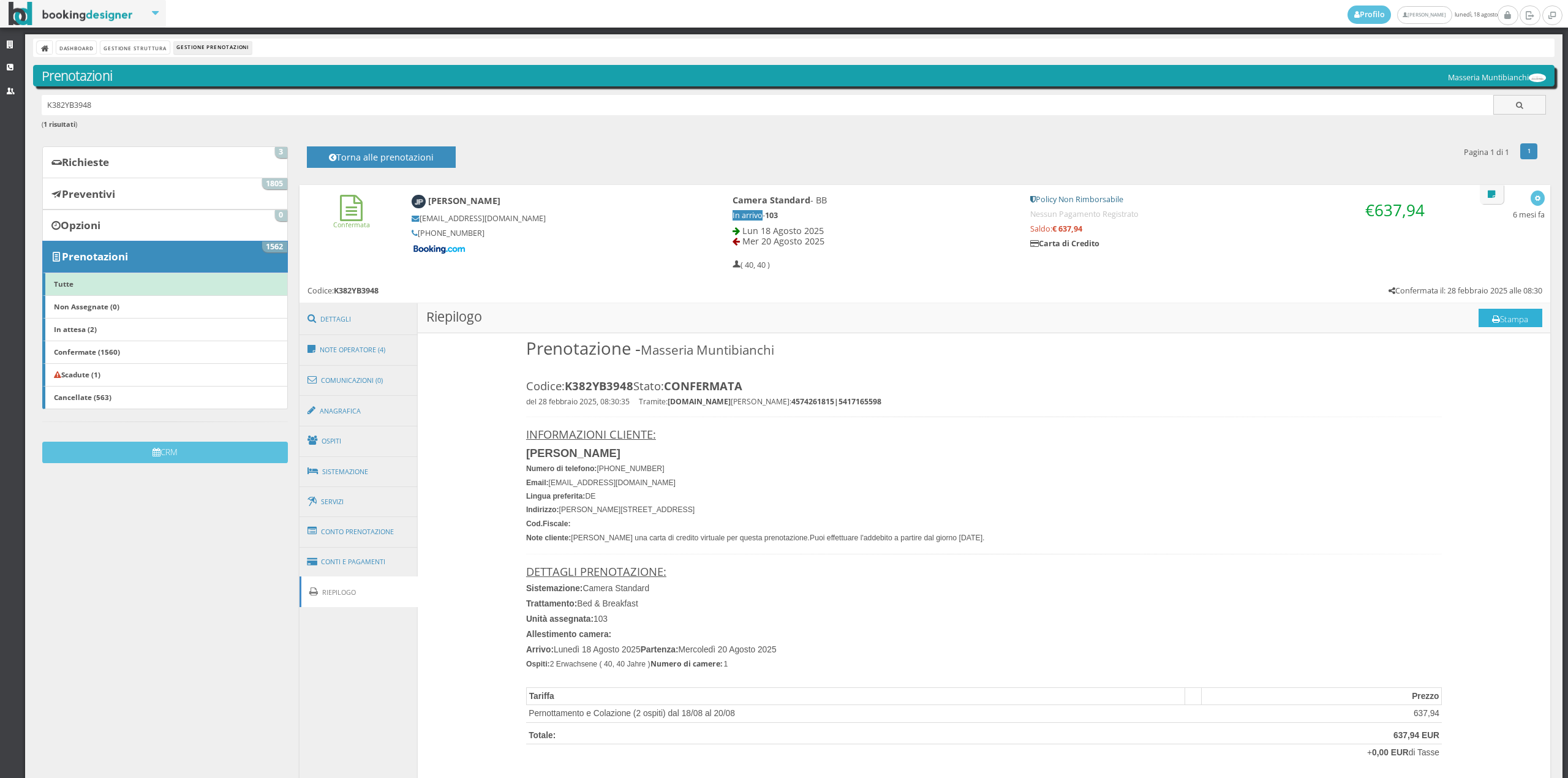
click at [1479, 320] on button "Stampa" at bounding box center [1510, 318] width 64 height 18
click at [152, 329] on link "In attesa (2)" at bounding box center [164, 329] width 245 height 23
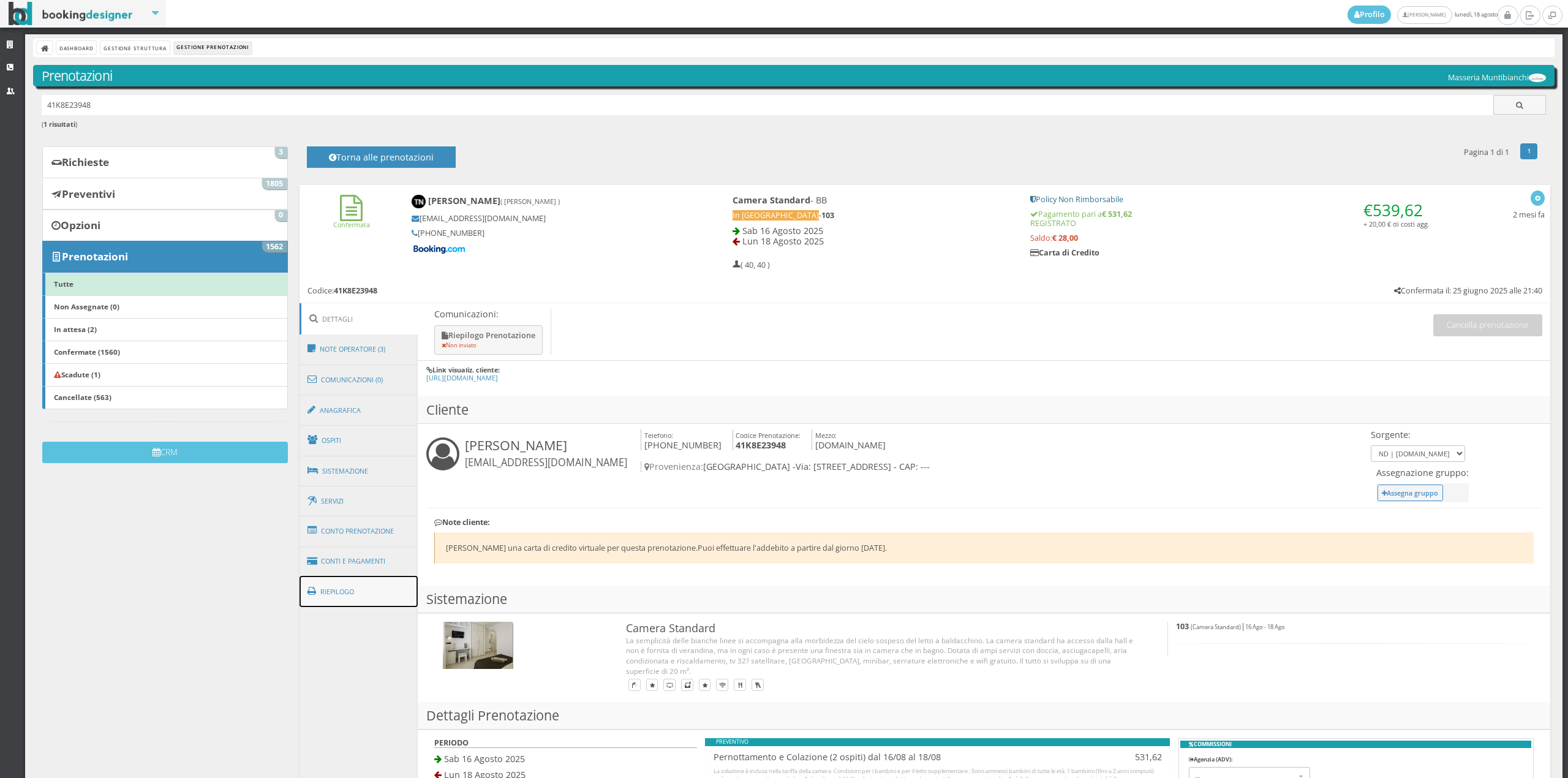
click at [326, 592] on link "Riepilogo" at bounding box center [359, 592] width 118 height 32
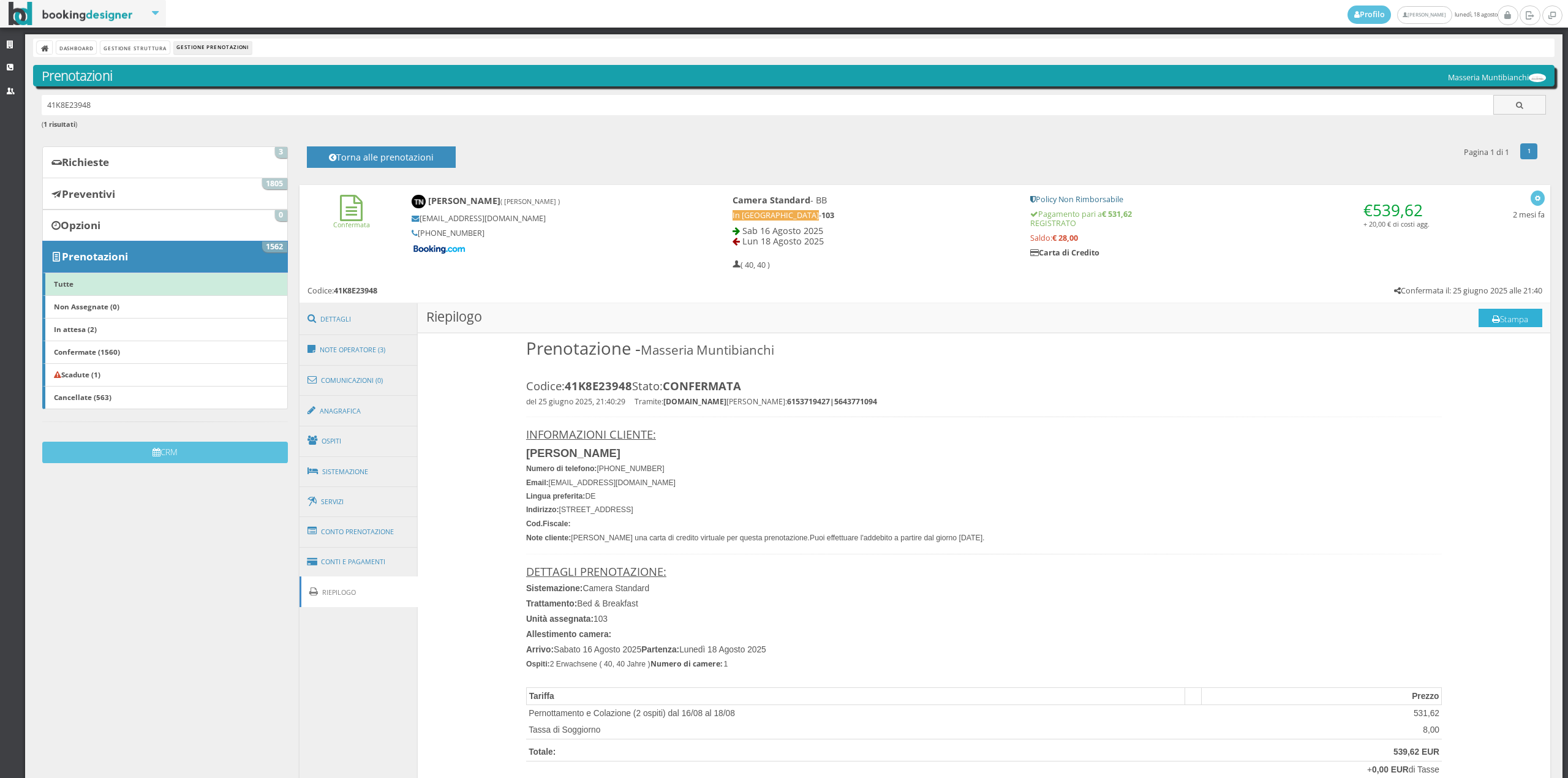
click at [1492, 314] on button "Stampa" at bounding box center [1510, 318] width 64 height 18
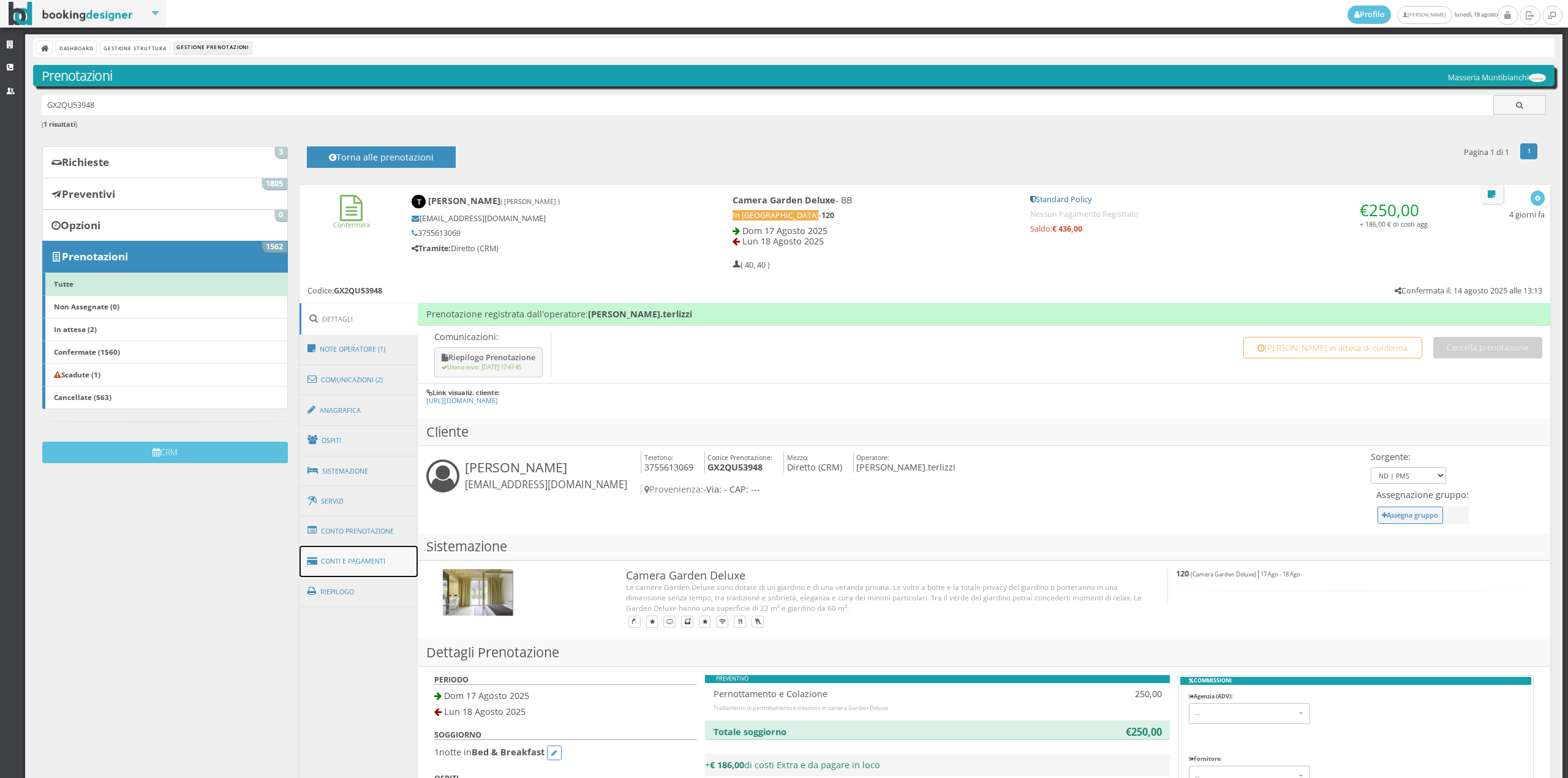
click at [361, 562] on link "Conti e Pagamenti" at bounding box center [359, 562] width 118 height 31
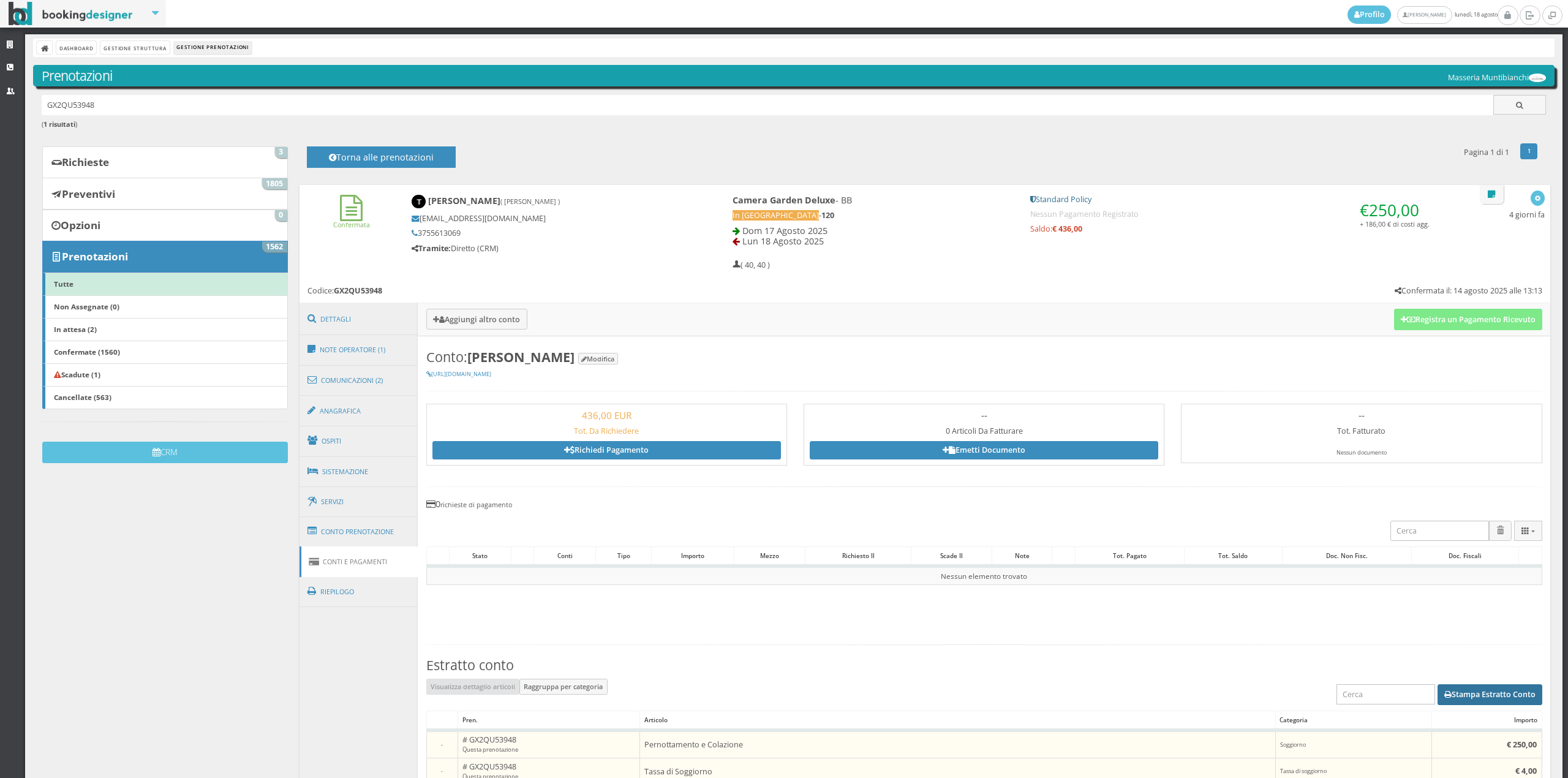
click at [1438, 702] on button "Stampa Estratto Conto" at bounding box center [1490, 695] width 105 height 21
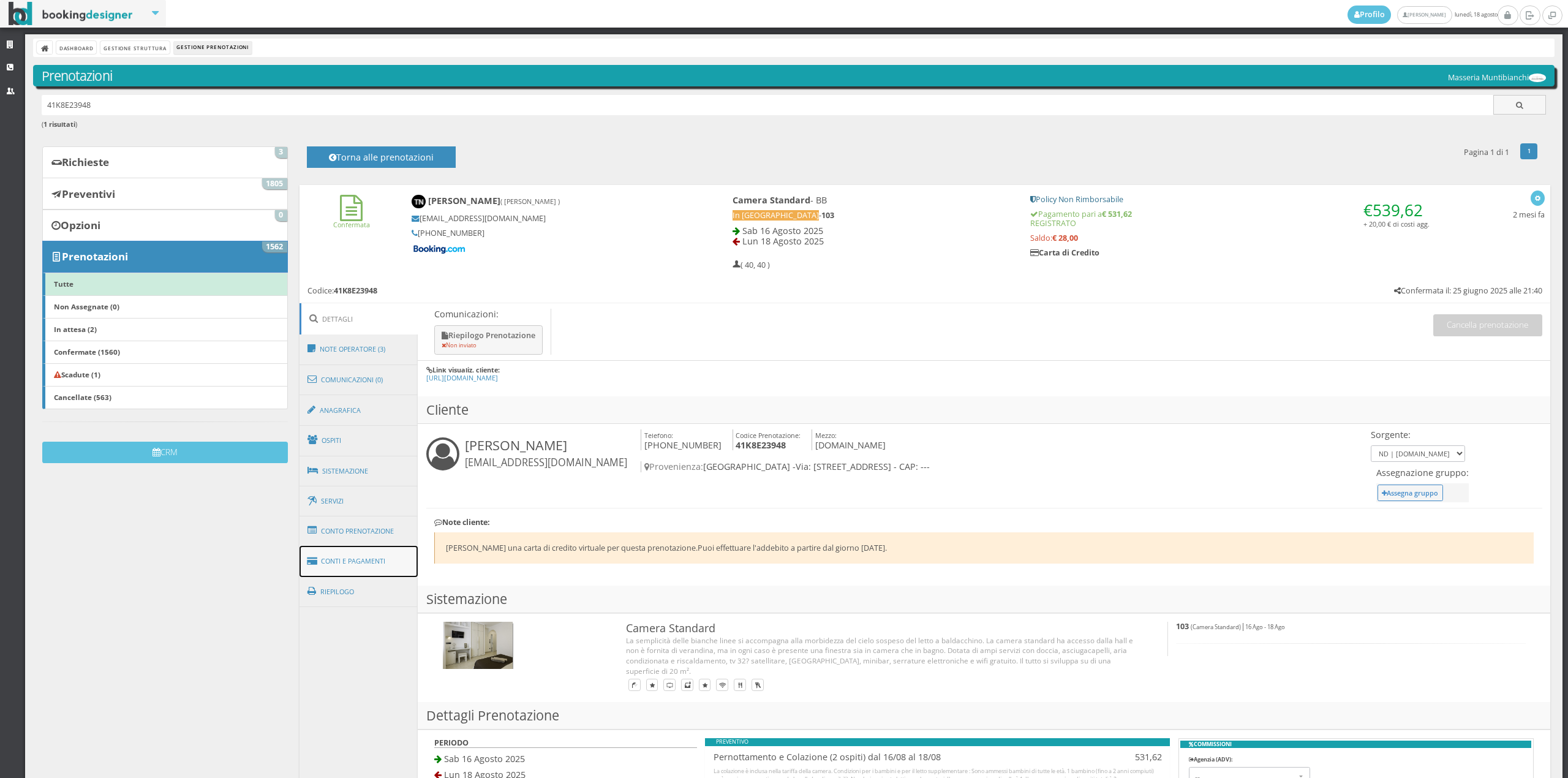
click at [322, 564] on link "Conti e Pagamenti" at bounding box center [359, 562] width 118 height 31
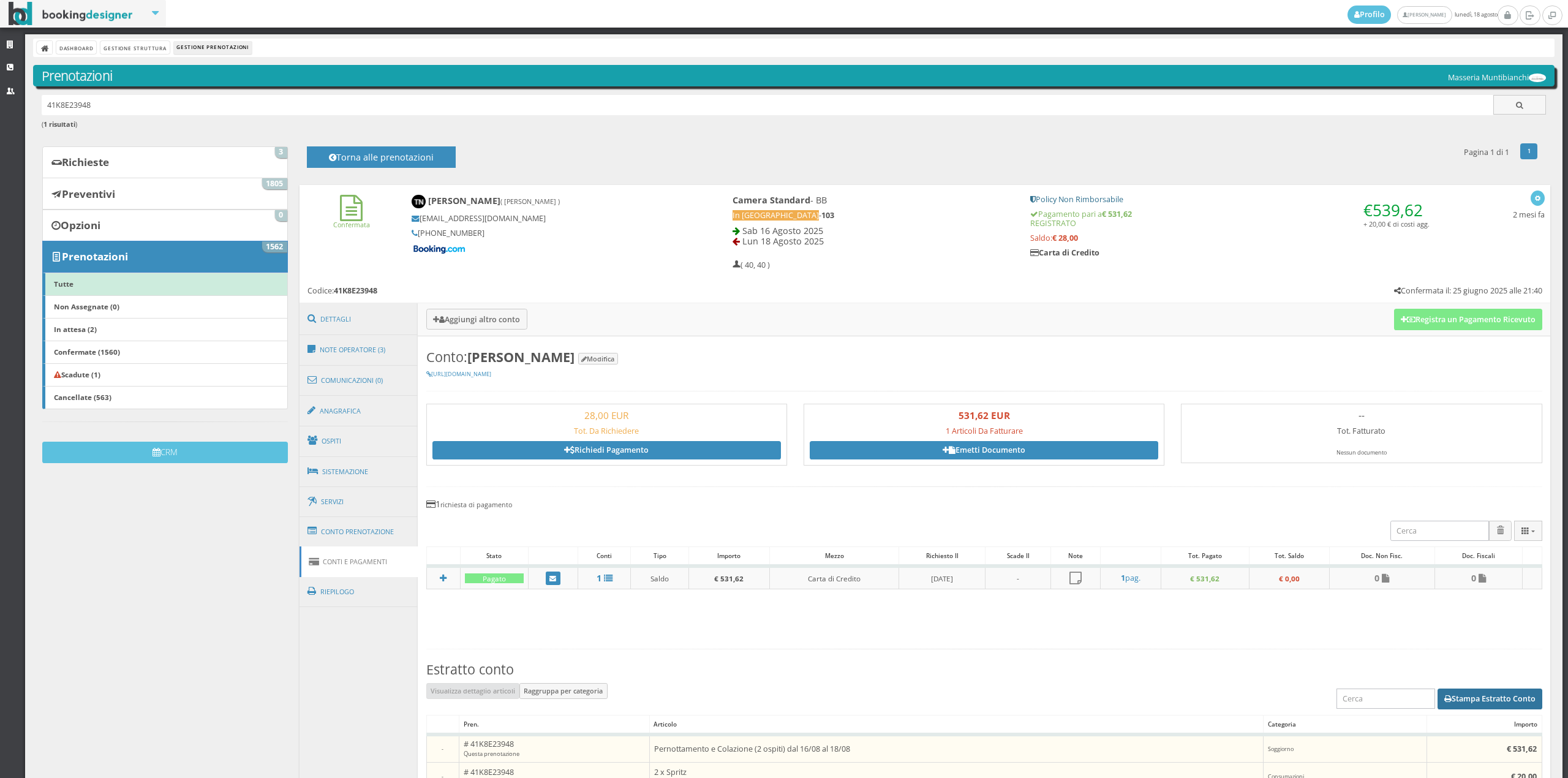
click at [1511, 702] on button "Stampa Estratto Conto" at bounding box center [1490, 699] width 105 height 21
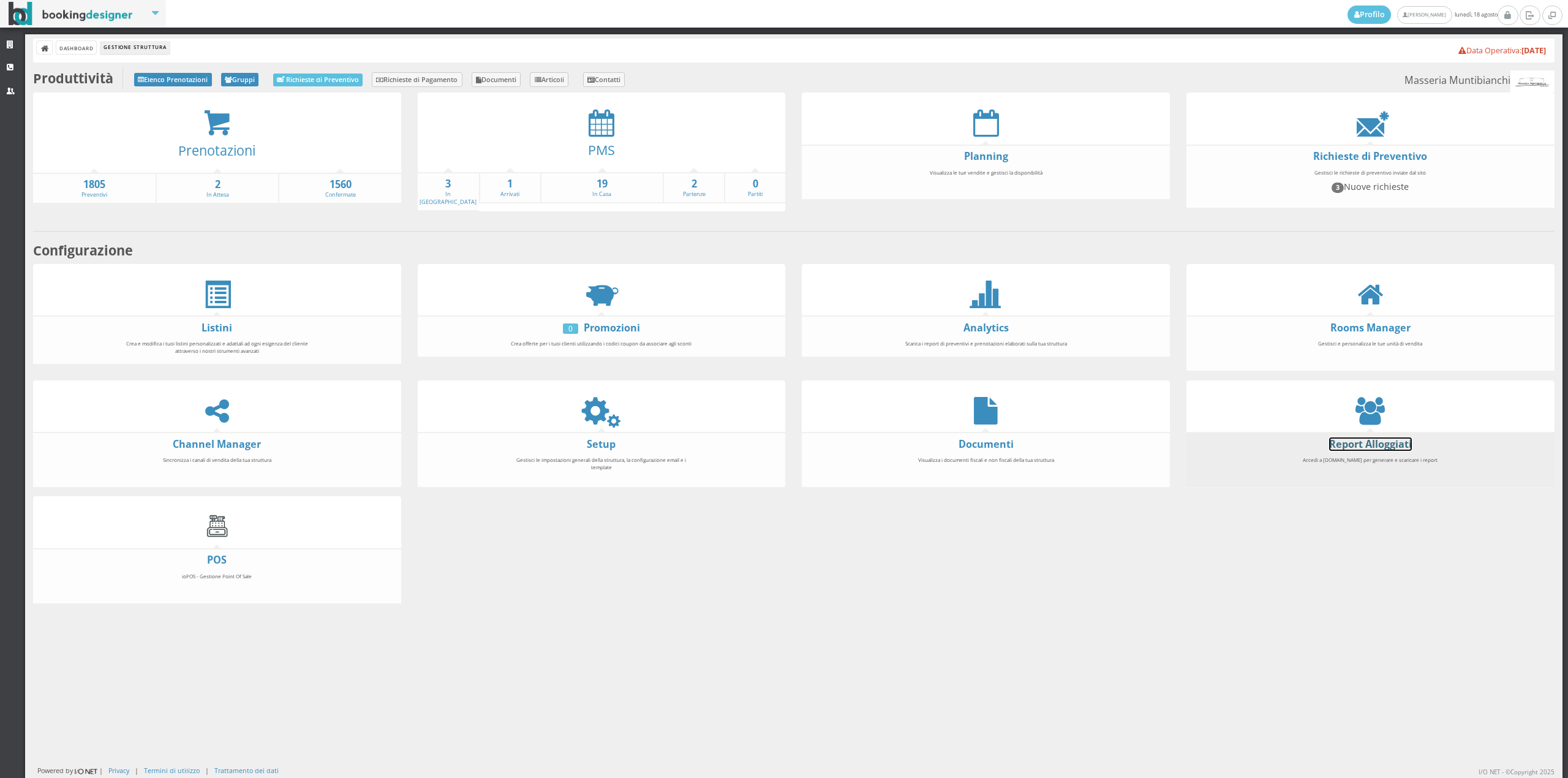
click at [1329, 445] on link "Report Alloggiati" at bounding box center [1371, 445] width 82 height 14
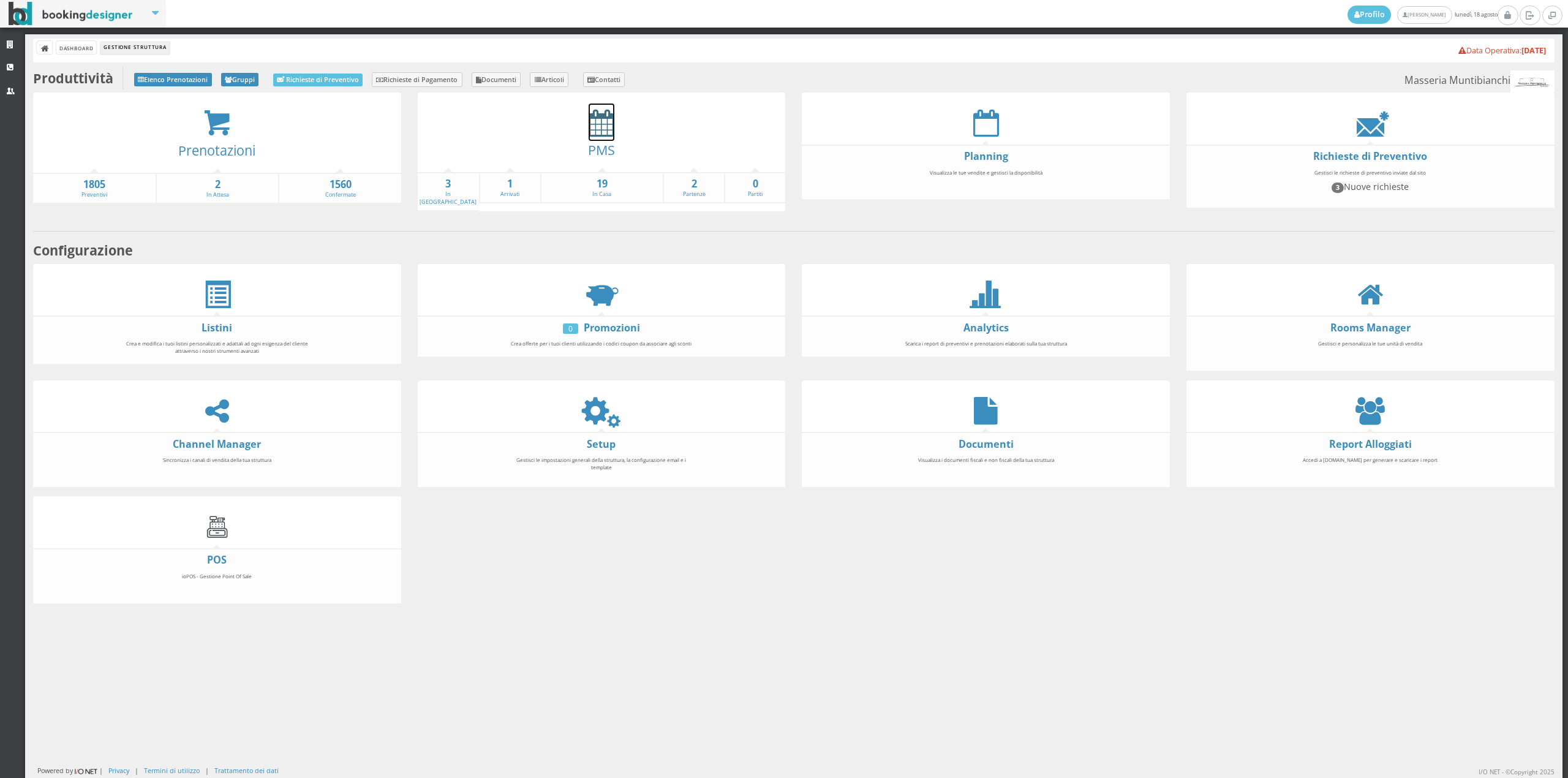
click at [593, 131] on icon at bounding box center [602, 123] width 26 height 27
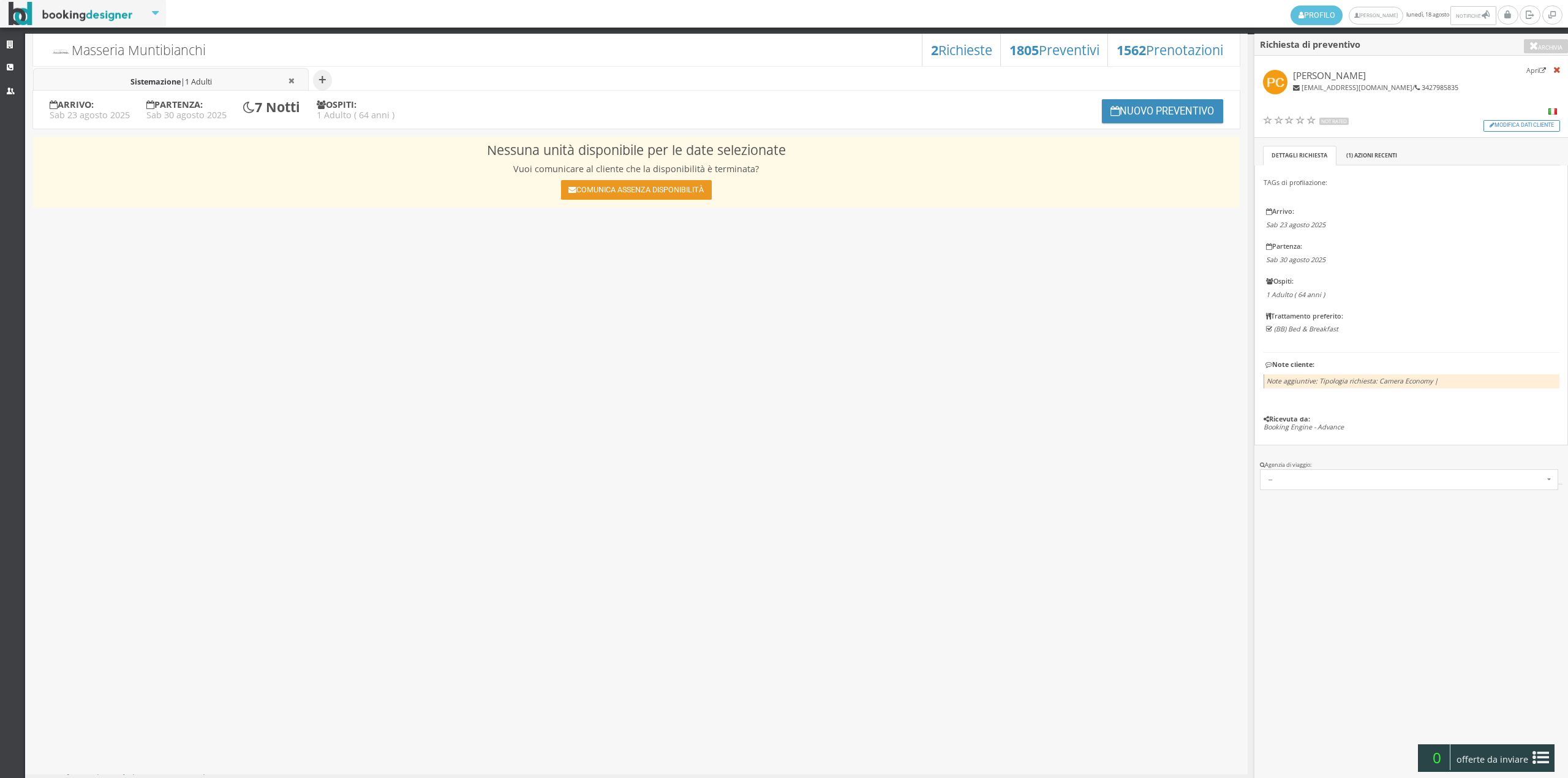
click at [631, 190] on button "Comunica assenza disponibilità" at bounding box center [637, 190] width 151 height 20
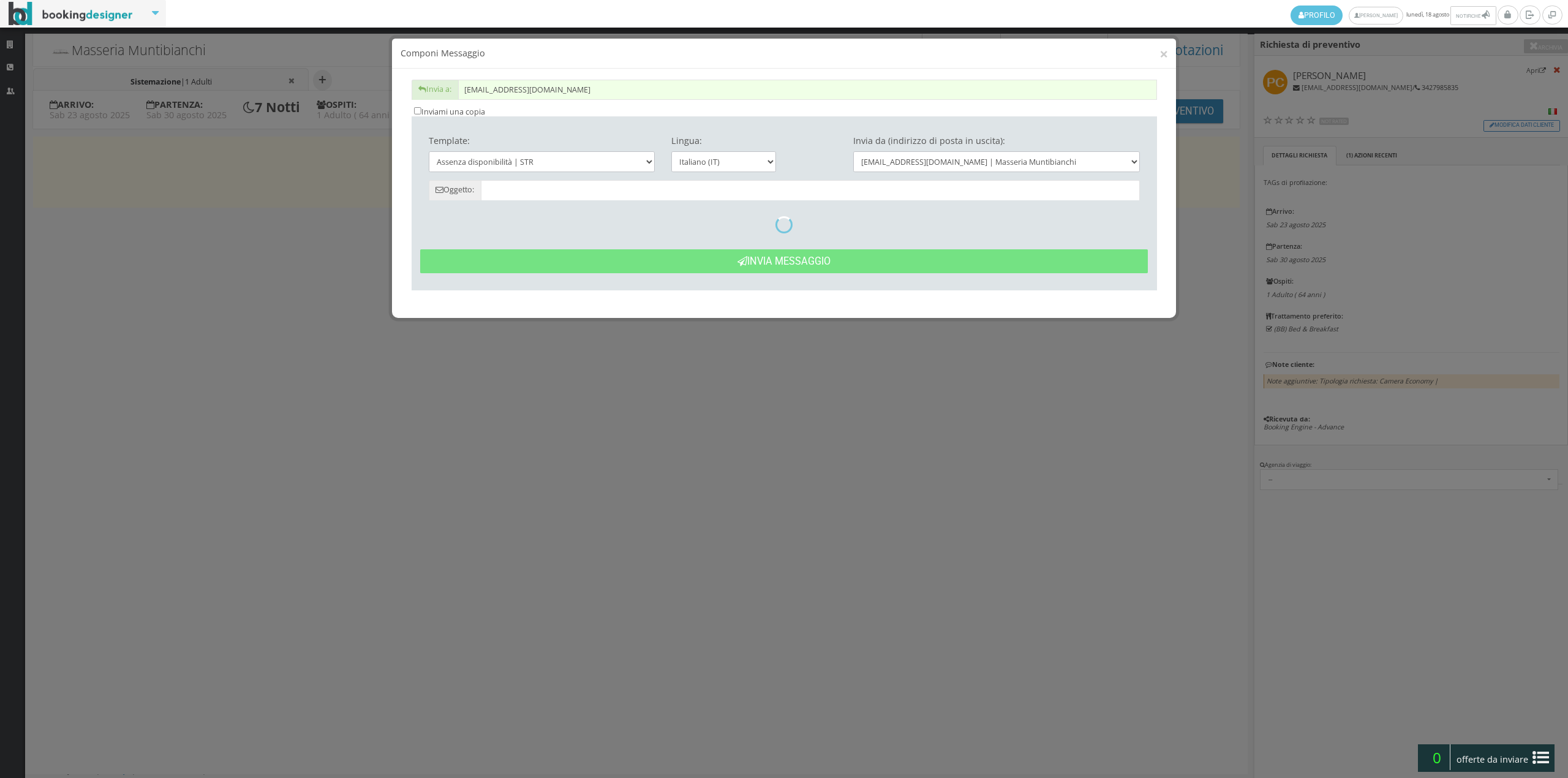
type input "Date non disponibili - [PERSON_NAME] dal 23/08 al 30/08"
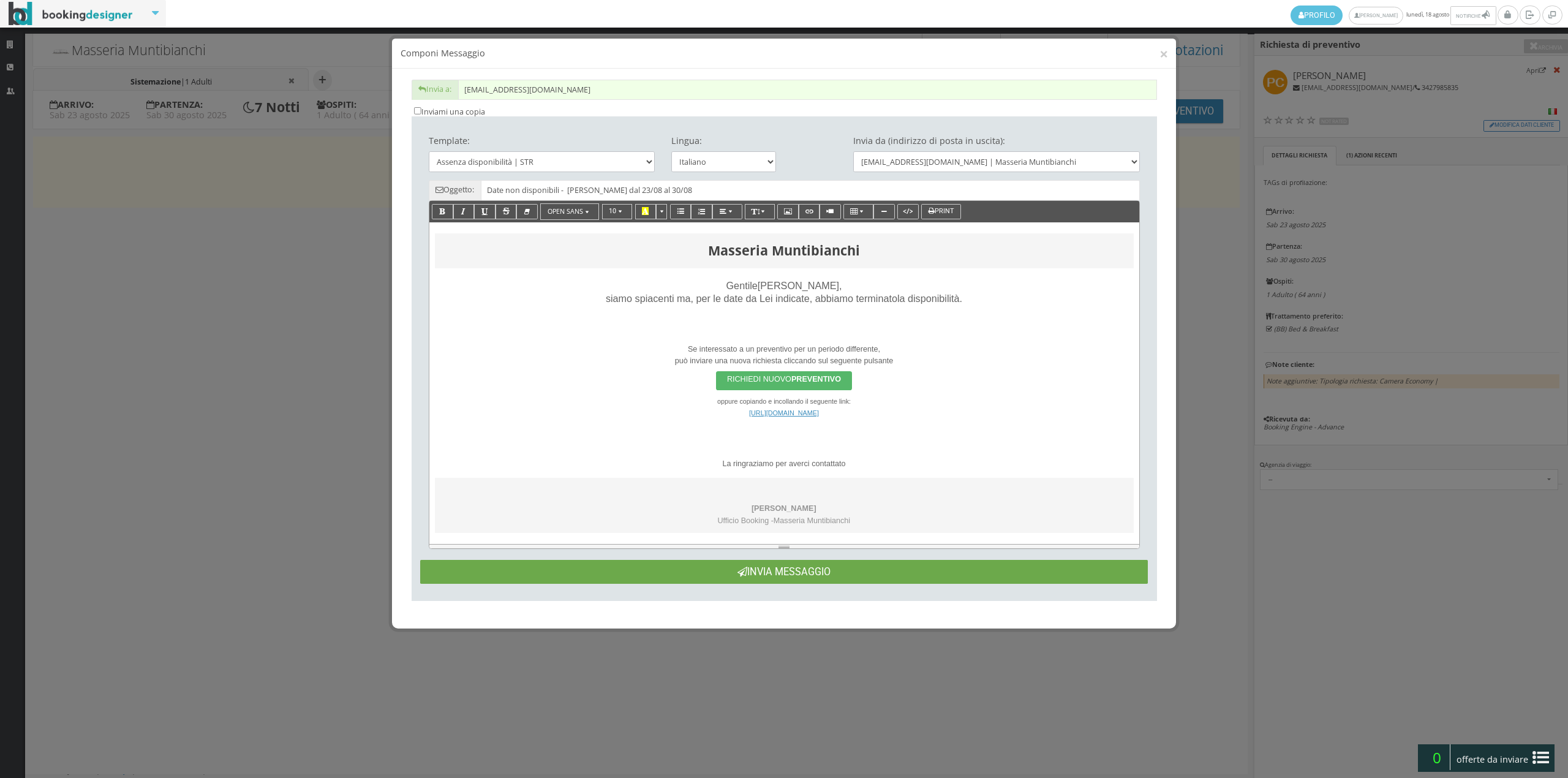
click at [800, 579] on button "Invia Messaggio" at bounding box center [784, 572] width 728 height 24
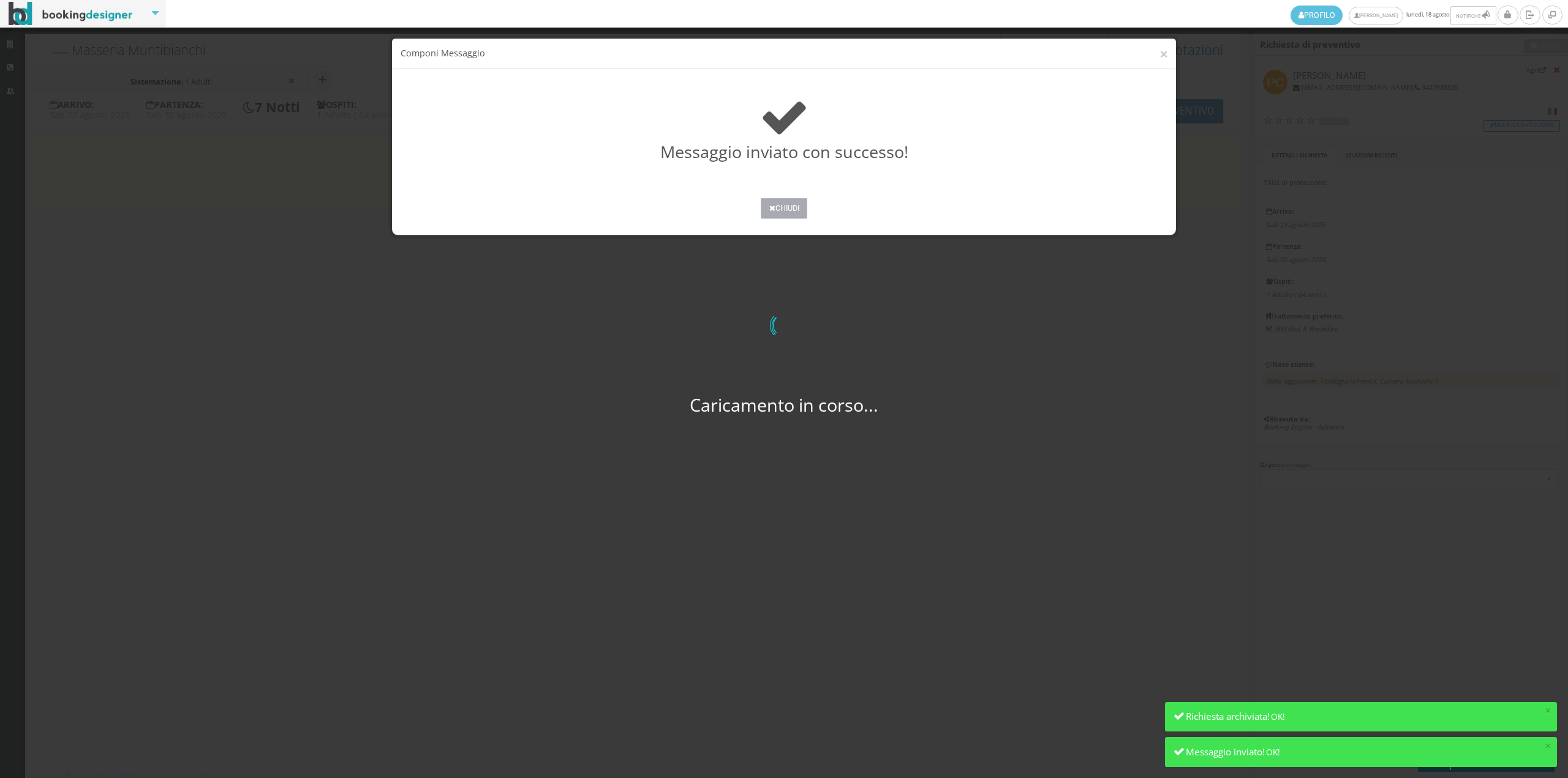
click at [785, 204] on button "Chiudi" at bounding box center [784, 209] width 46 height 21
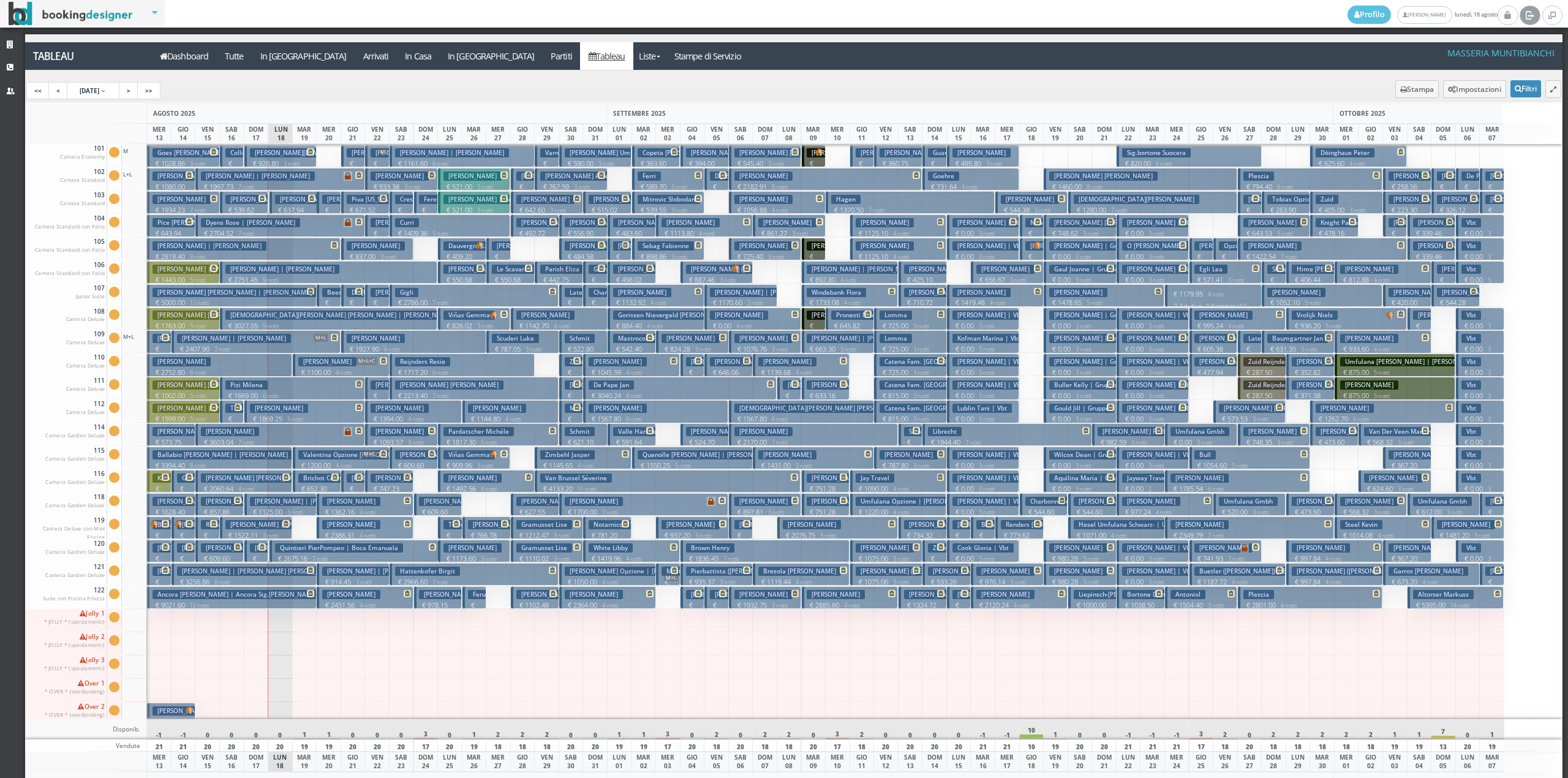
click at [1532, 13] on icon at bounding box center [1529, 15] width 9 height 12
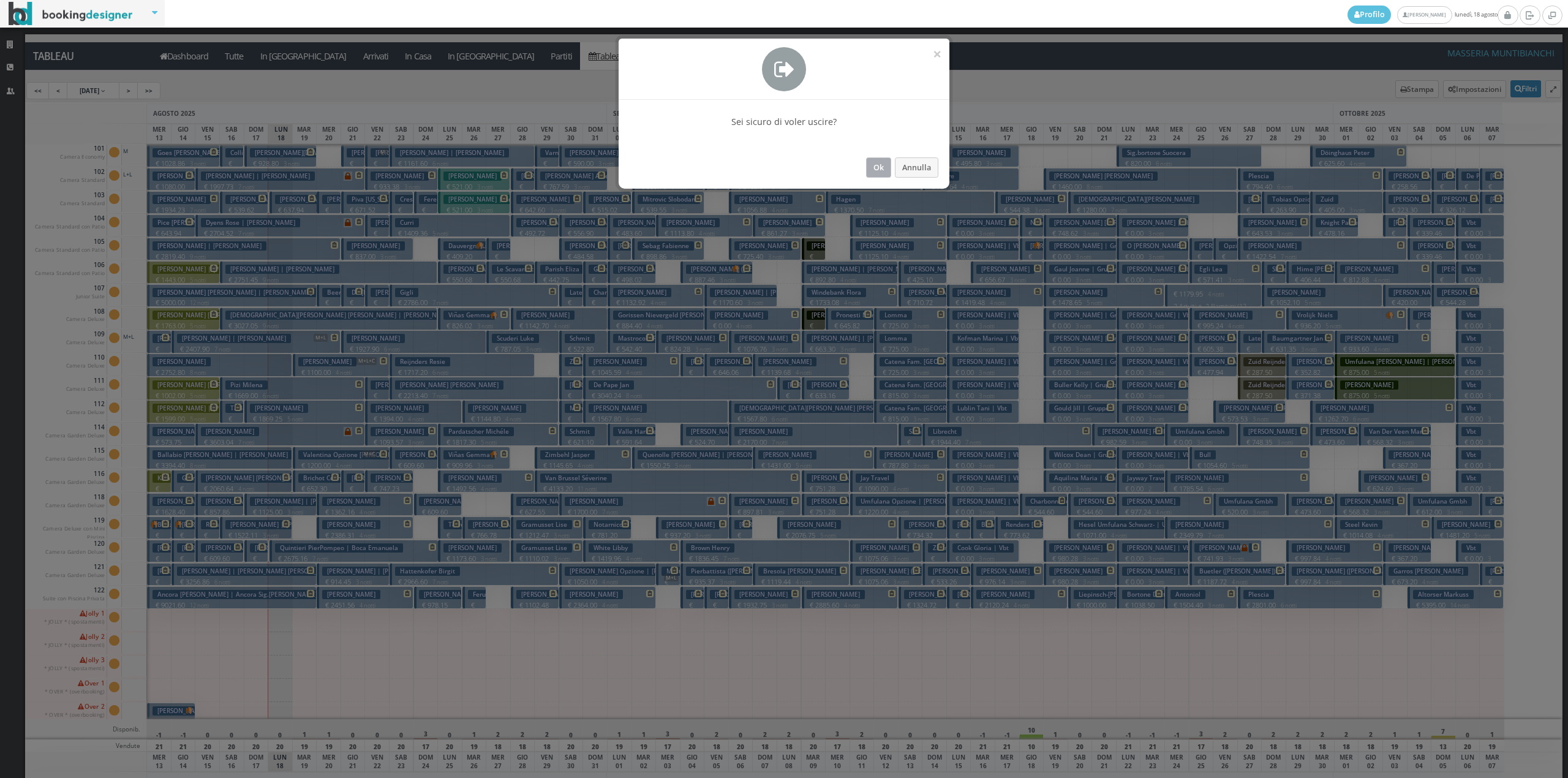
click at [868, 175] on button "Ok" at bounding box center [878, 167] width 25 height 21
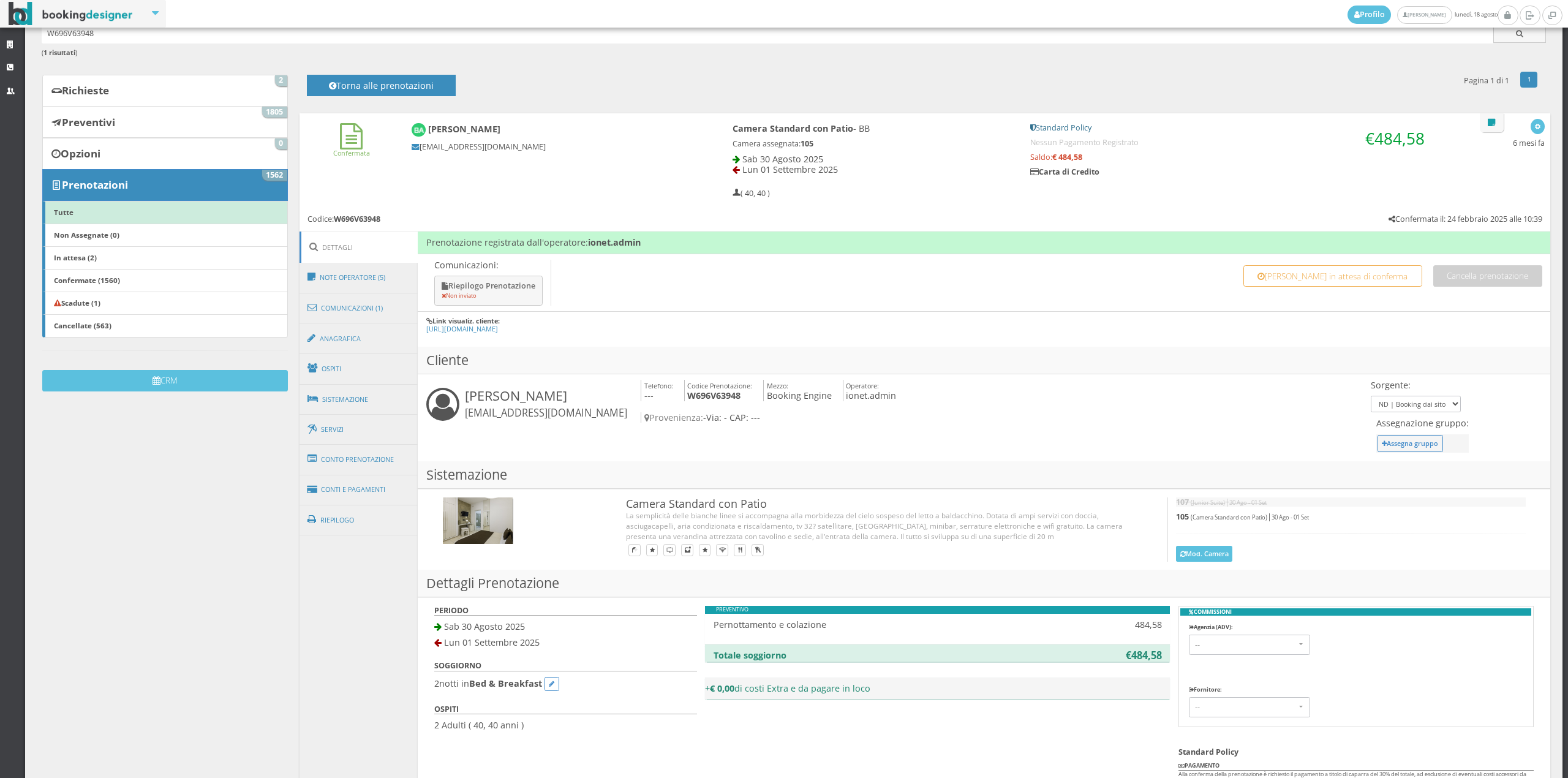
scroll to position [181, 0]
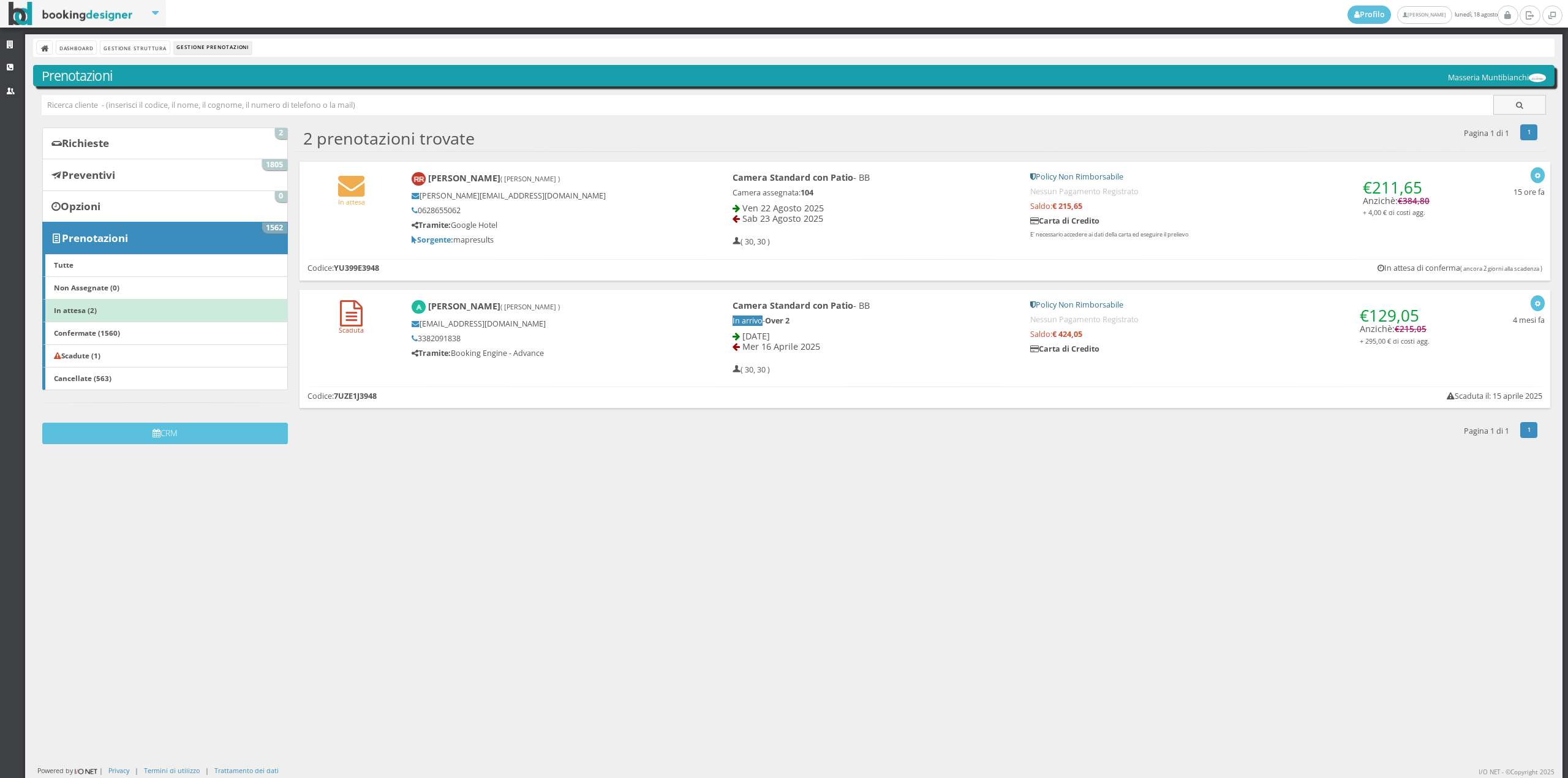
click at [462, 184] on h4 "[PERSON_NAME] ( [PERSON_NAME] )" at bounding box center [552, 179] width 280 height 14
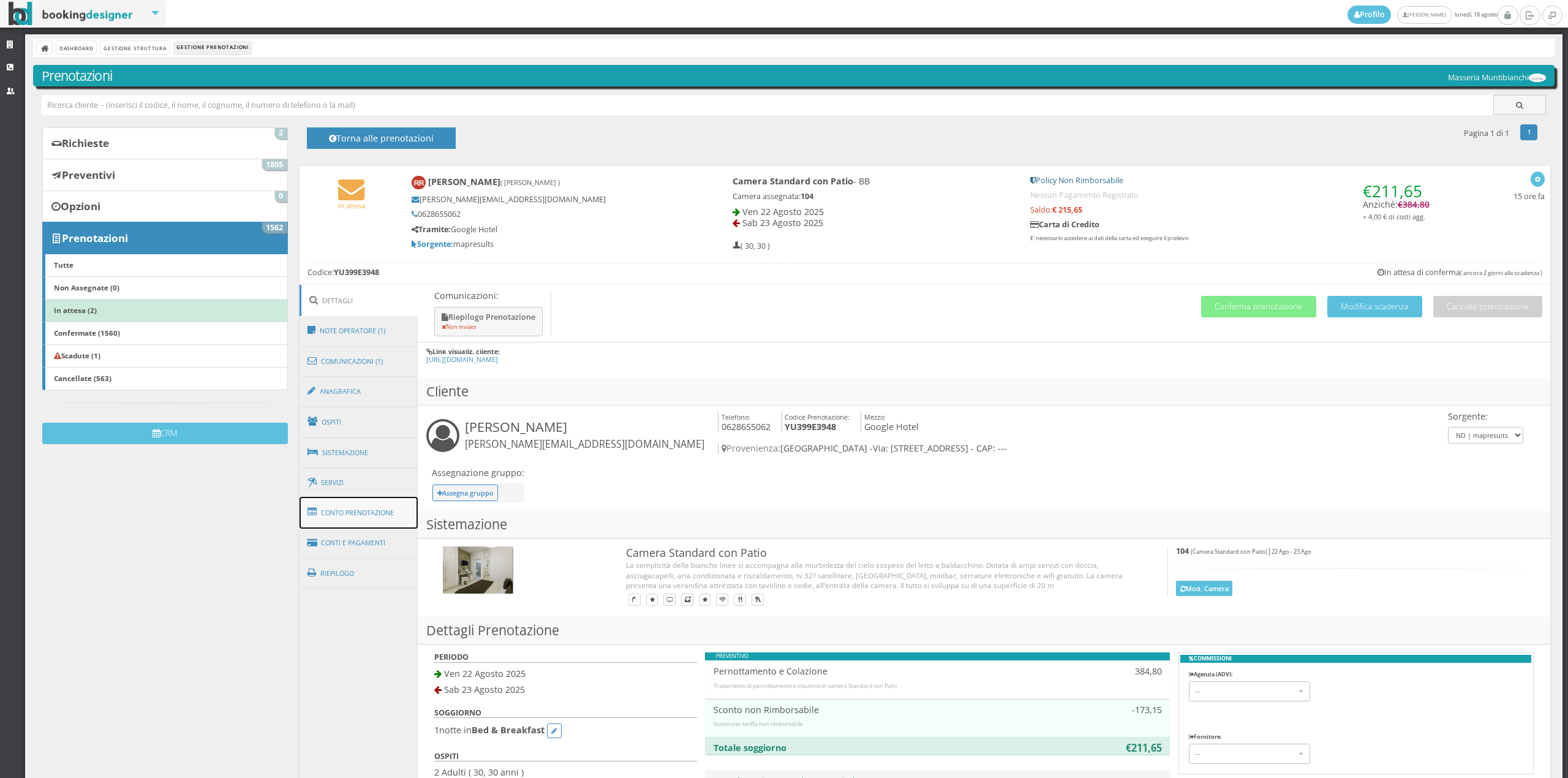
click at [356, 506] on link "Conto Prenotazione" at bounding box center [359, 513] width 118 height 32
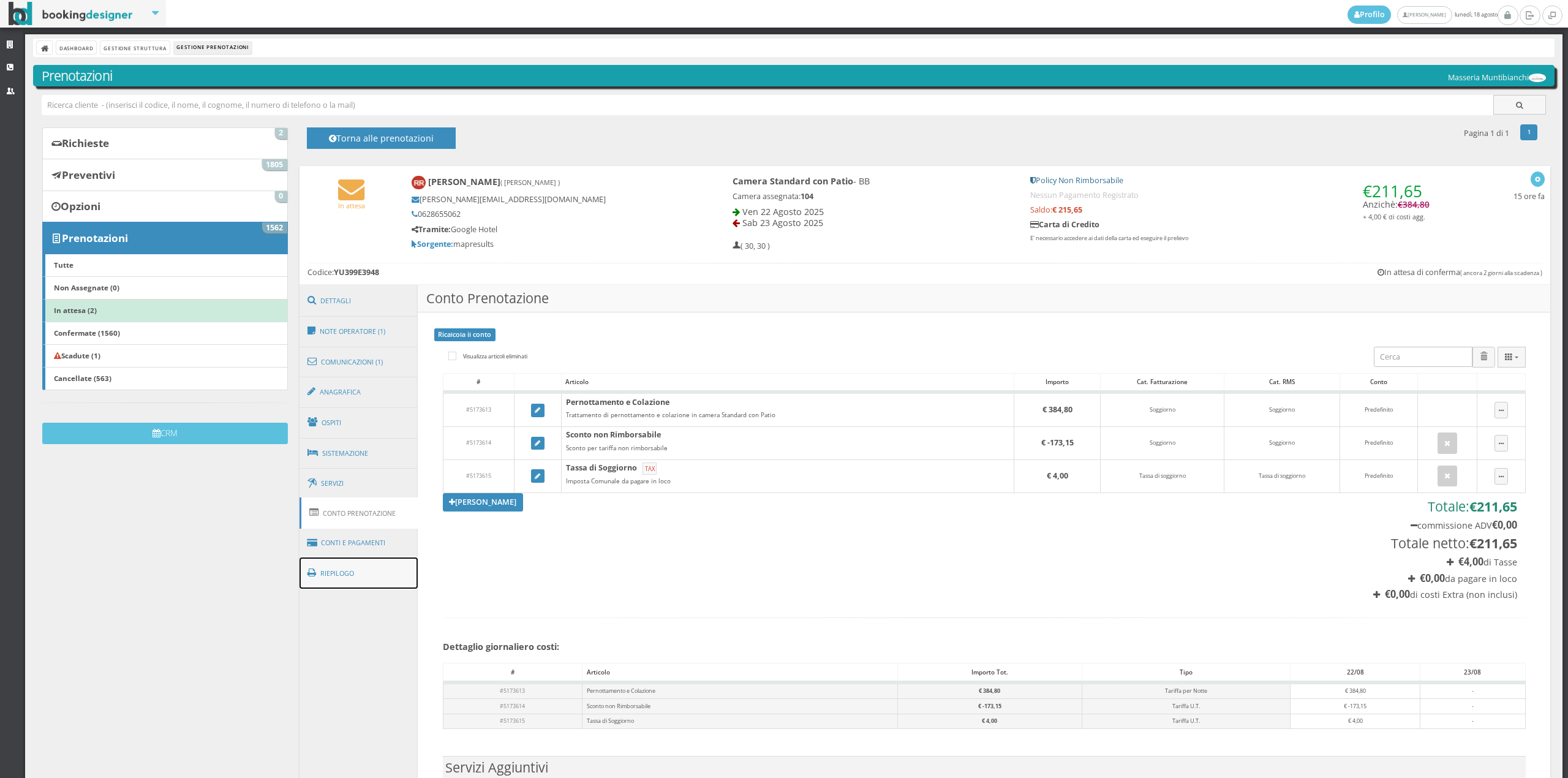
click at [385, 568] on link "Riepilogo" at bounding box center [359, 573] width 118 height 32
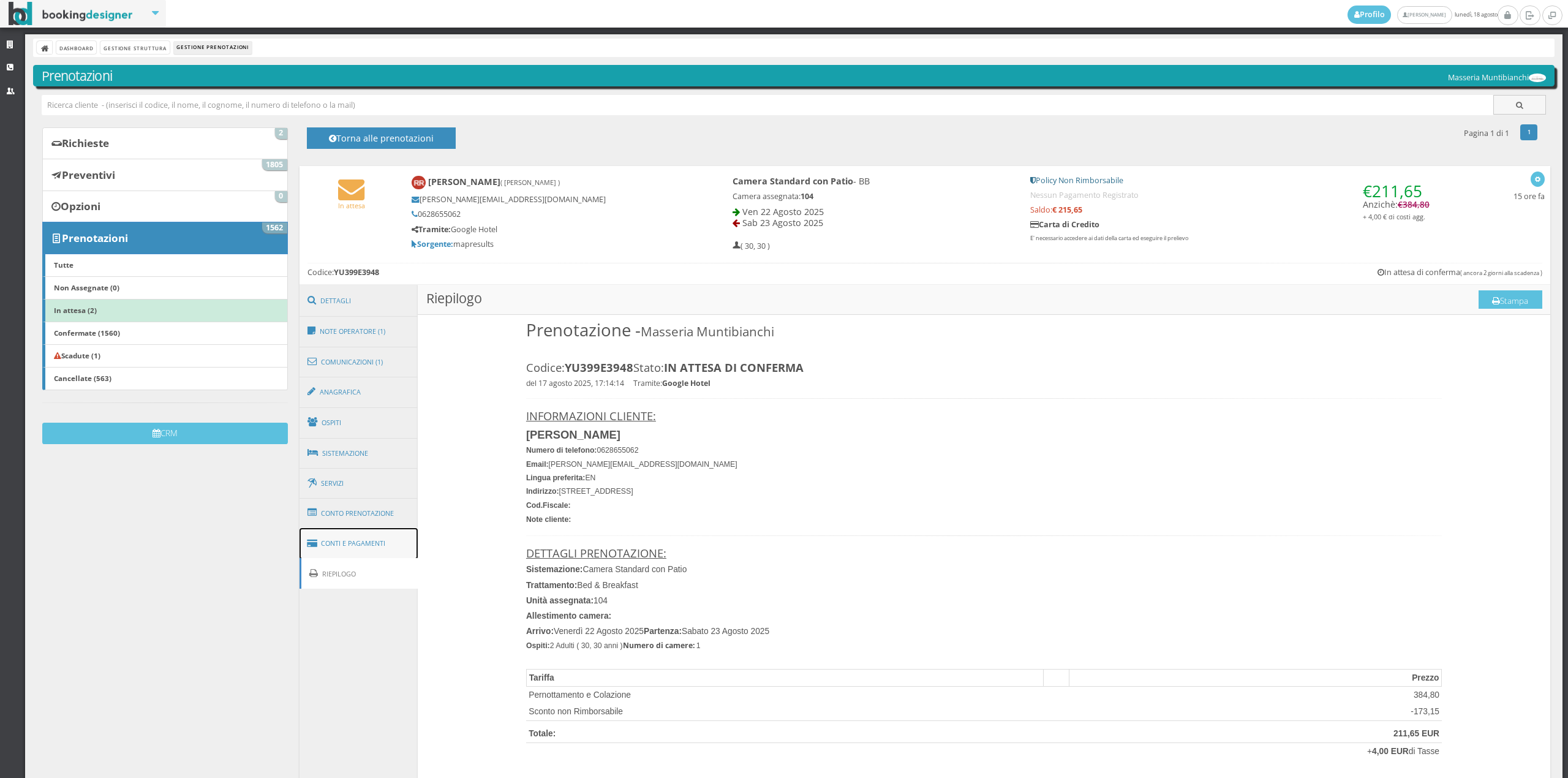
click at [384, 545] on link "Conti e Pagamenti" at bounding box center [359, 544] width 118 height 31
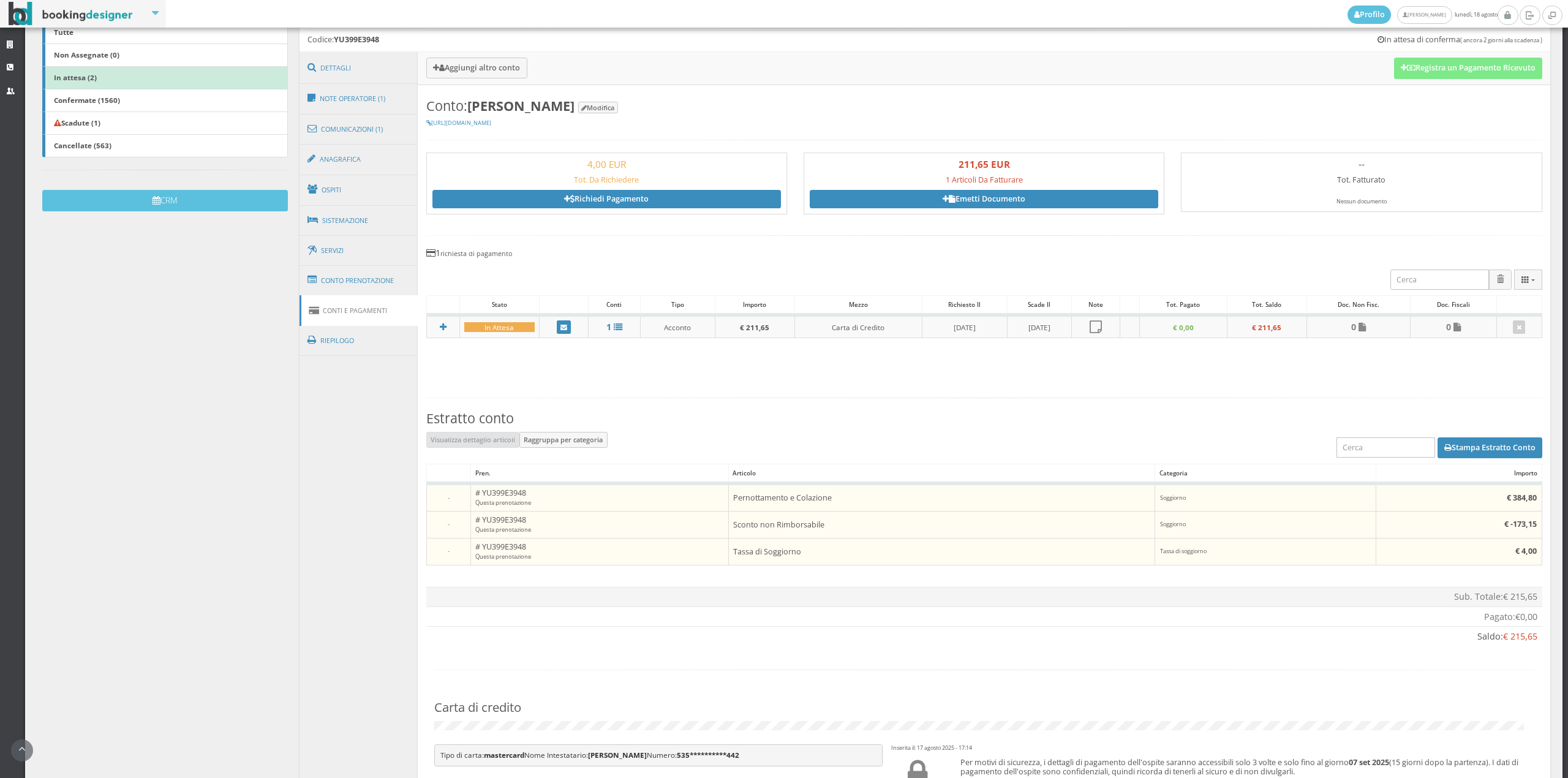
scroll to position [418, 0]
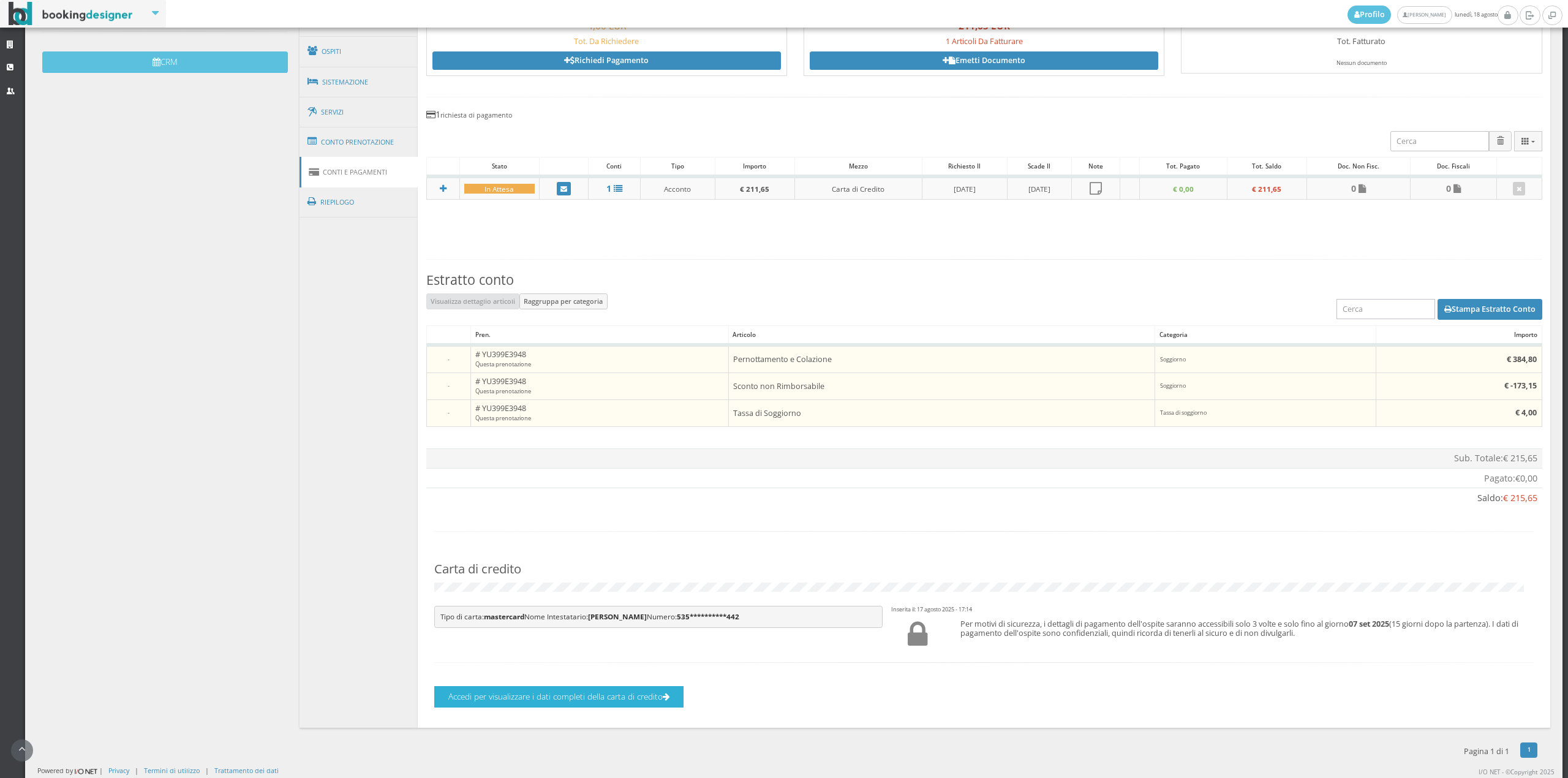
click at [540, 700] on button "Accedi per visualizzare i dati completi della carta di credito" at bounding box center [559, 696] width 249 height 21
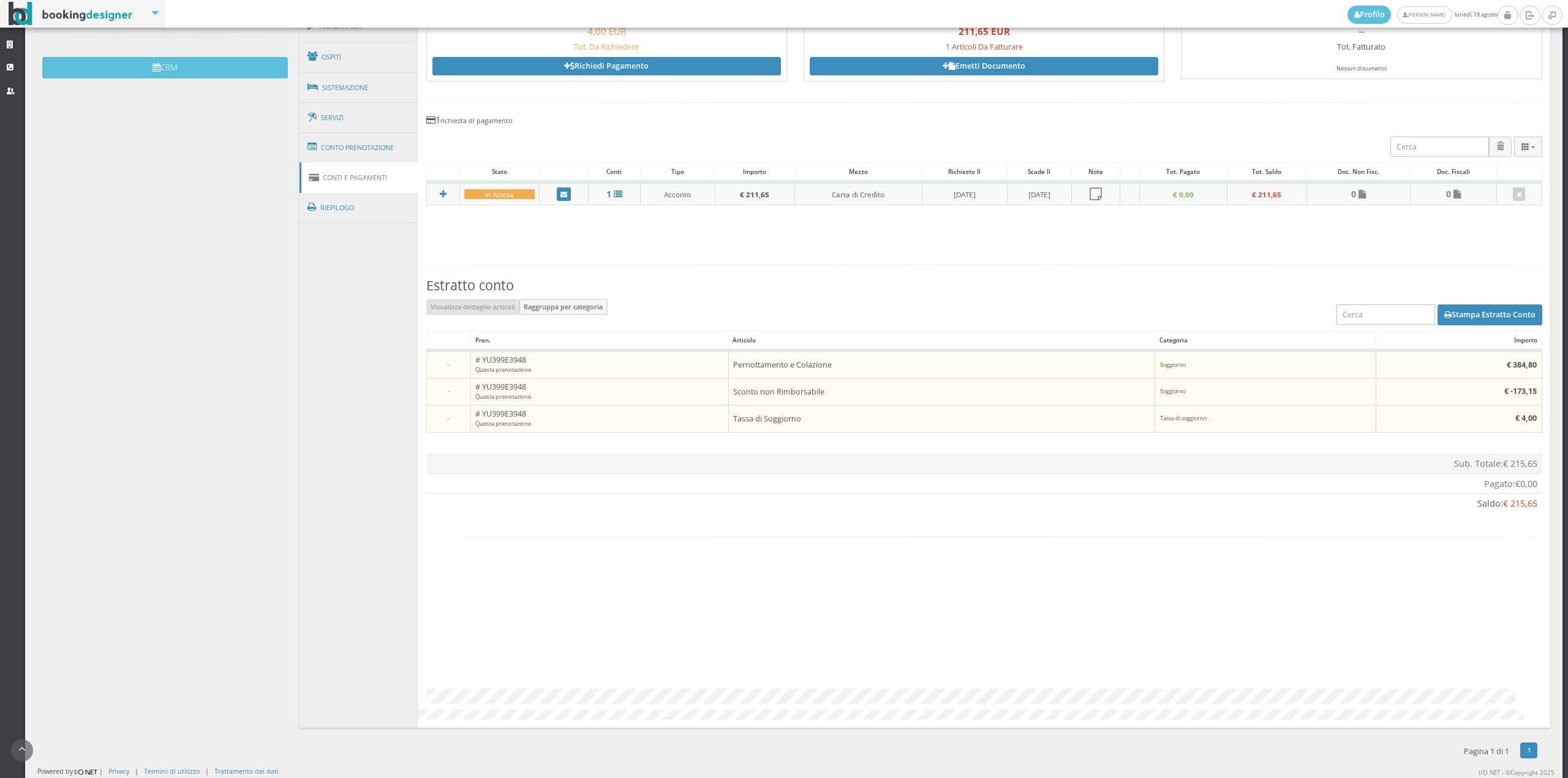
scroll to position [259, 0]
